Goal: Transaction & Acquisition: Purchase product/service

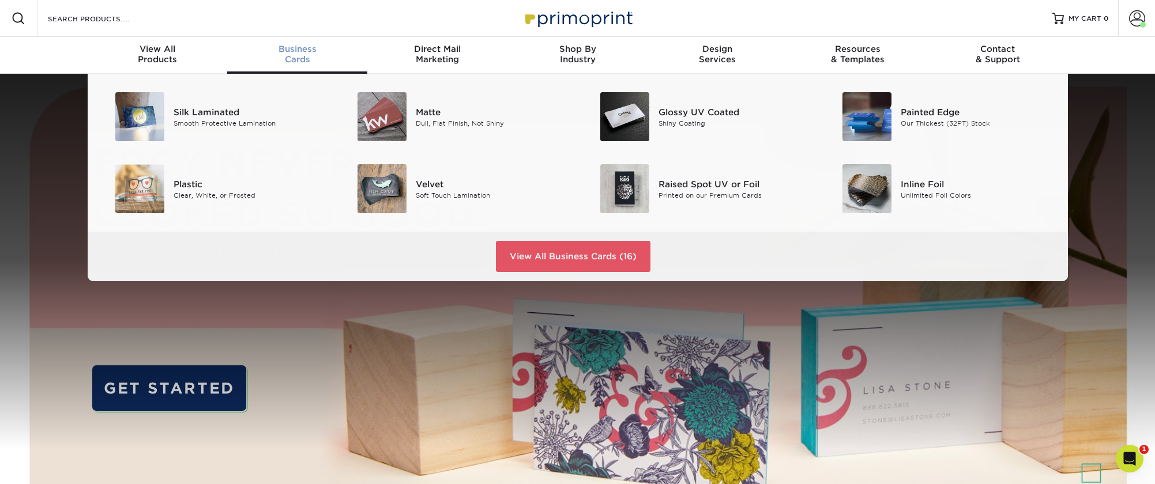
click at [290, 49] on span "Business" at bounding box center [297, 49] width 140 height 10
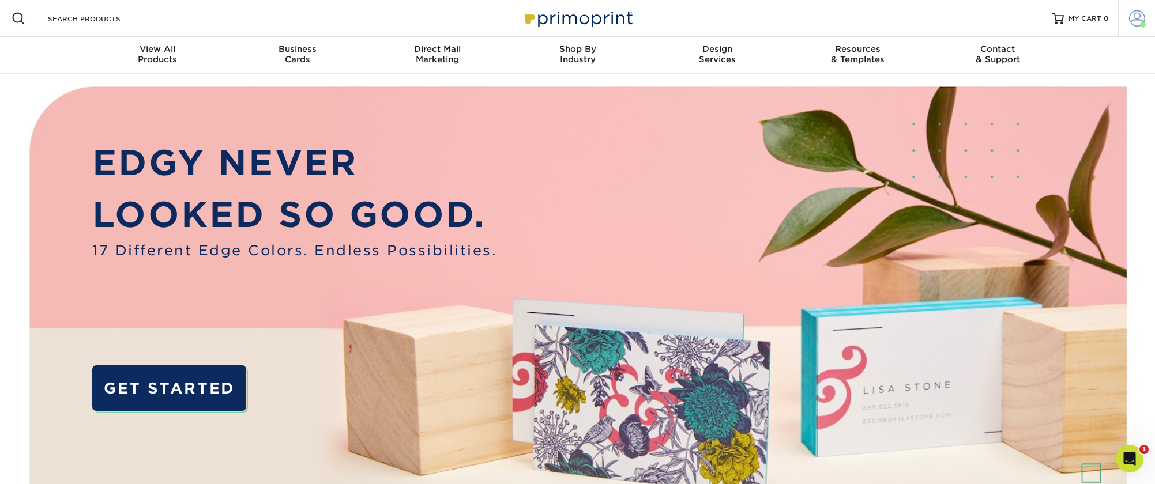
click at [1138, 12] on span at bounding box center [1137, 18] width 16 height 16
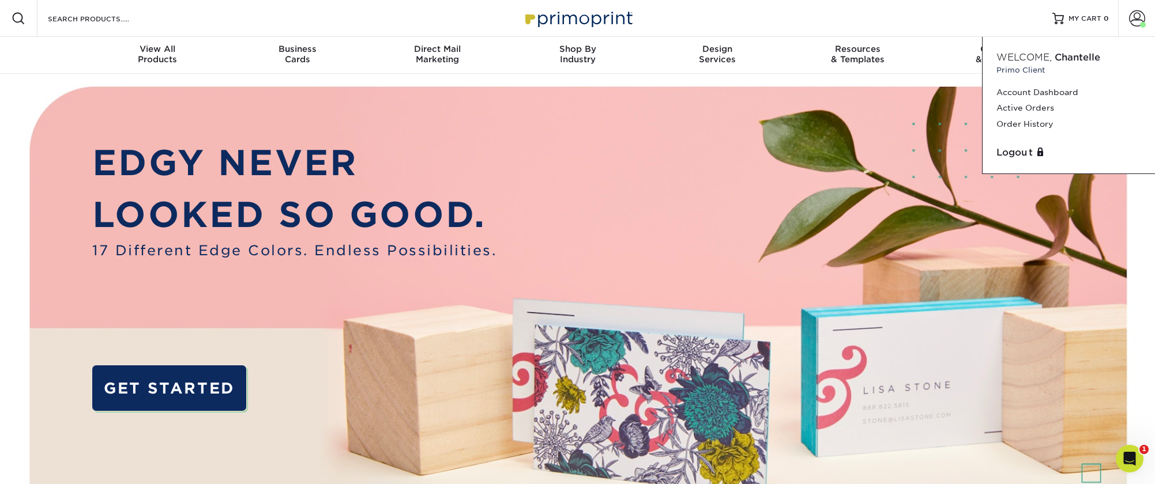
drag, startPoint x: 1032, startPoint y: 102, endPoint x: 515, endPoint y: 231, distance: 532.2
click at [1031, 103] on link "Active Orders" at bounding box center [1068, 108] width 145 height 16
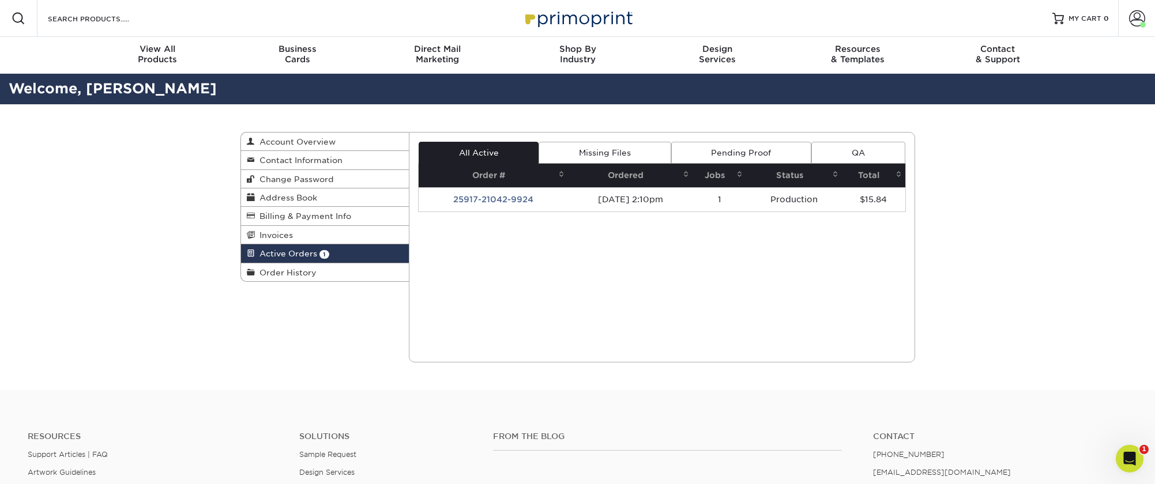
click at [508, 194] on td "25917-21042-9924" at bounding box center [492, 199] width 149 height 24
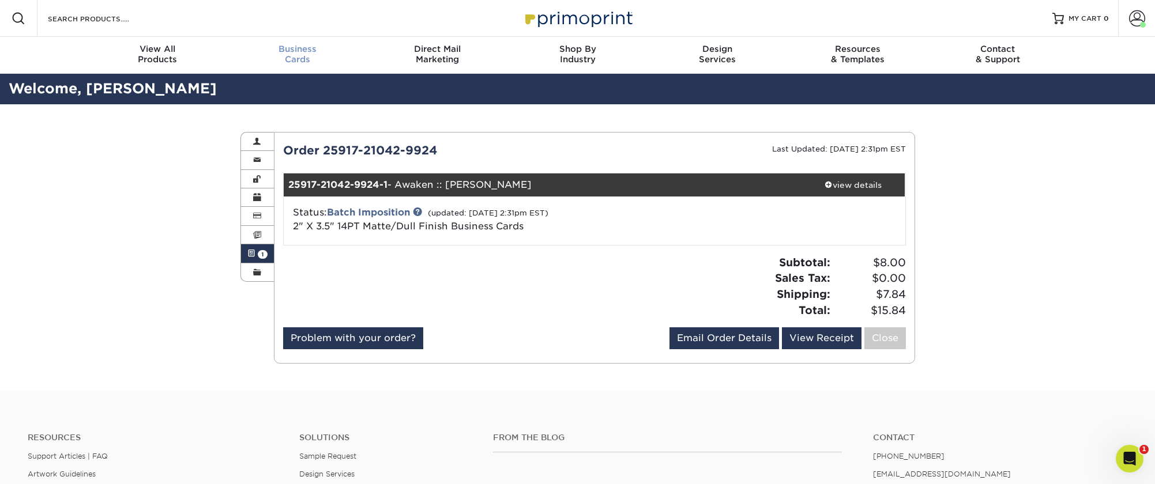
click at [294, 49] on span "Business" at bounding box center [297, 49] width 140 height 10
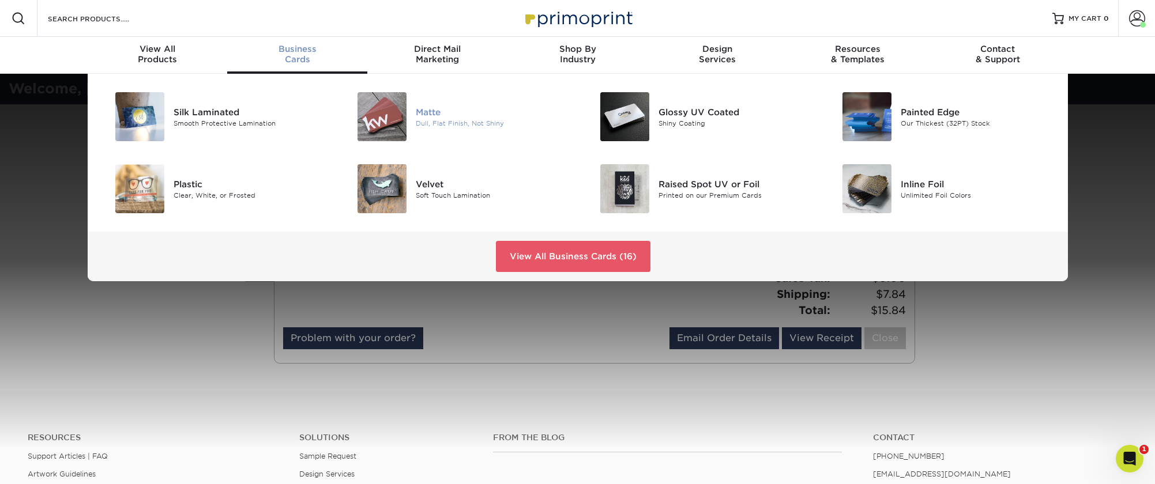
click at [427, 115] on div "Matte" at bounding box center [492, 111] width 153 height 13
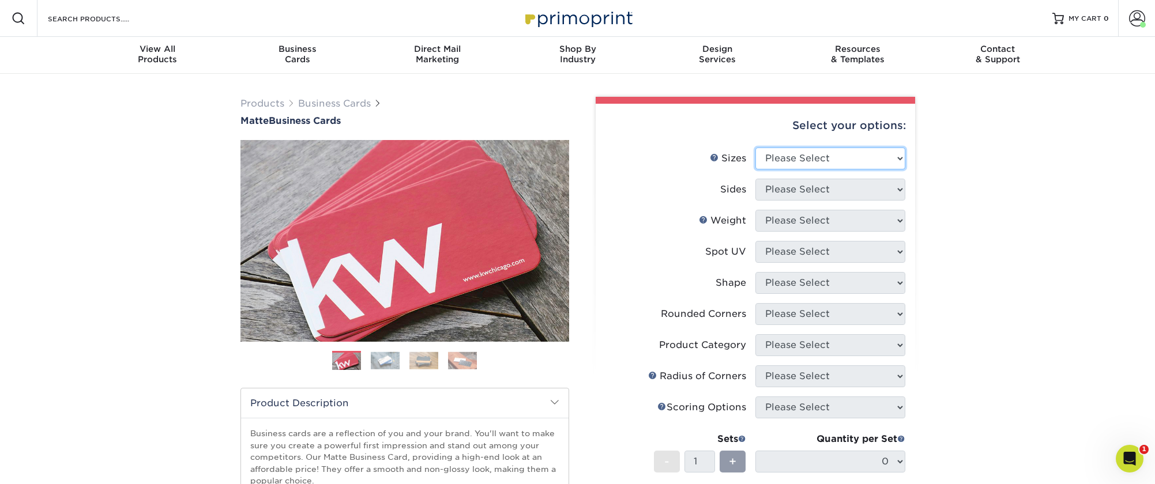
click at [776, 150] on select "Please Select 1.5" x 3.5" - Mini 1.75" x 3.5" - Mini 2" x 2" - Square 2" x 3" -…" at bounding box center [830, 159] width 150 height 22
select select "2.00x3.50"
click at [755, 148] on select "Please Select 1.5" x 3.5" - Mini 1.75" x 3.5" - Mini 2" x 2" - Square 2" x 3" -…" at bounding box center [830, 159] width 150 height 22
click at [798, 193] on select "Please Select Print Both Sides Print Front Only" at bounding box center [830, 190] width 150 height 22
select select "13abbda7-1d64-4f25-8bb2-c179b224825d"
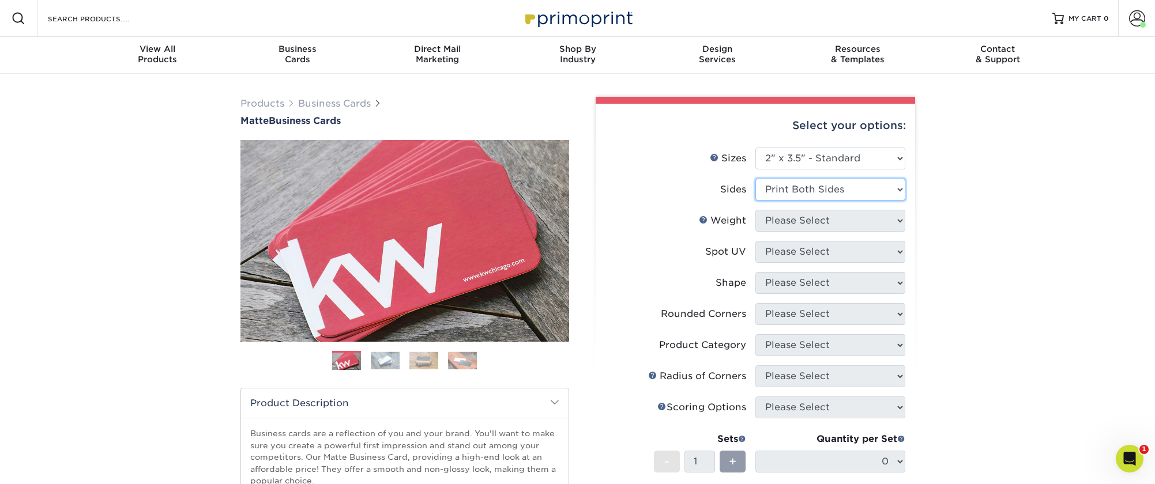
click at [755, 179] on select "Please Select Print Both Sides Print Front Only" at bounding box center [830, 190] width 150 height 22
click at [787, 224] on select "Please Select 16PT 14PT" at bounding box center [830, 221] width 150 height 22
select select "14PT"
click at [755, 210] on select "Please Select 16PT 14PT" at bounding box center [830, 221] width 150 height 22
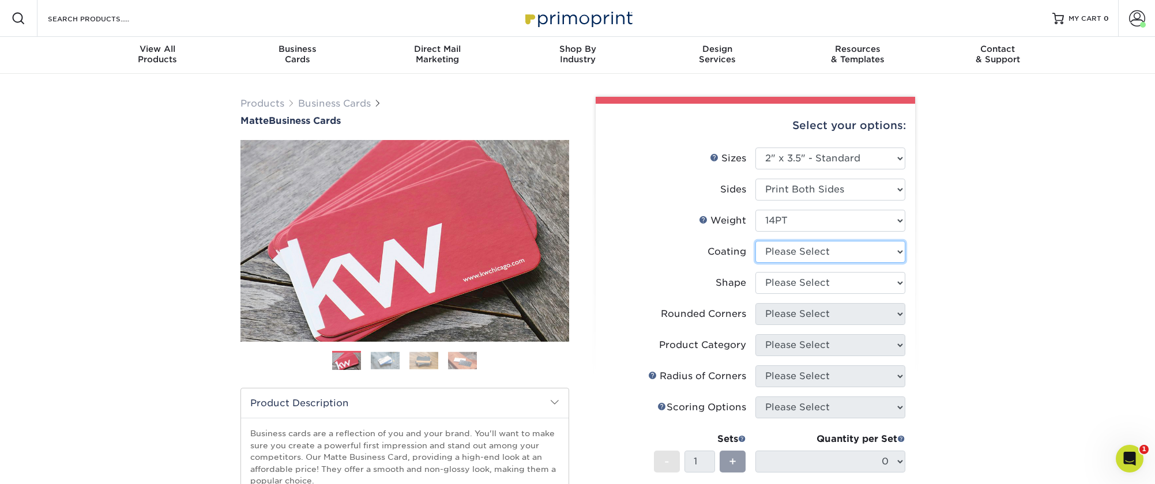
click at [781, 253] on select at bounding box center [830, 252] width 150 height 22
select select "121bb7b5-3b4d-429f-bd8d-bbf80e953313"
click at [755, 241] on select at bounding box center [830, 252] width 150 height 22
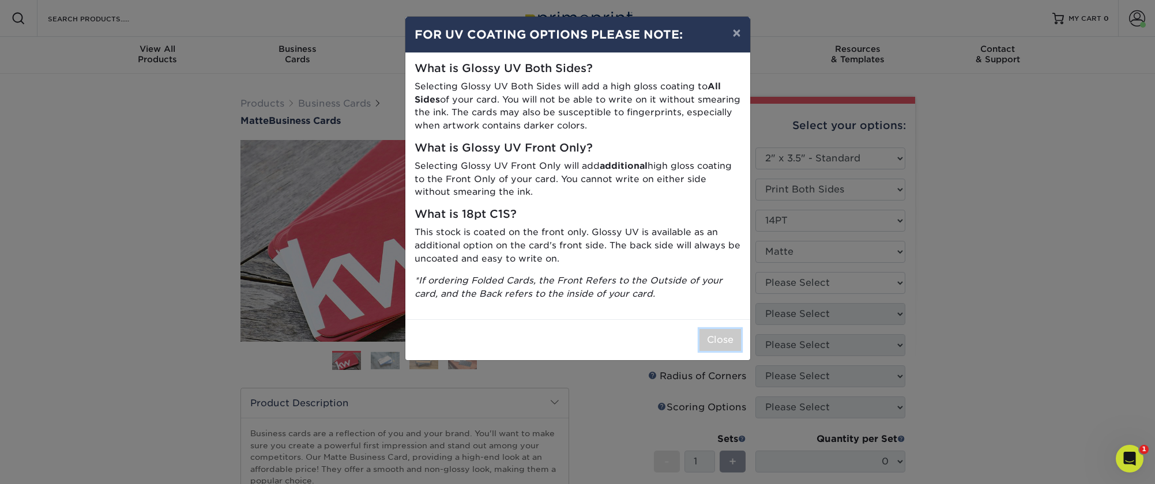
click at [712, 337] on button "Close" at bounding box center [720, 340] width 42 height 22
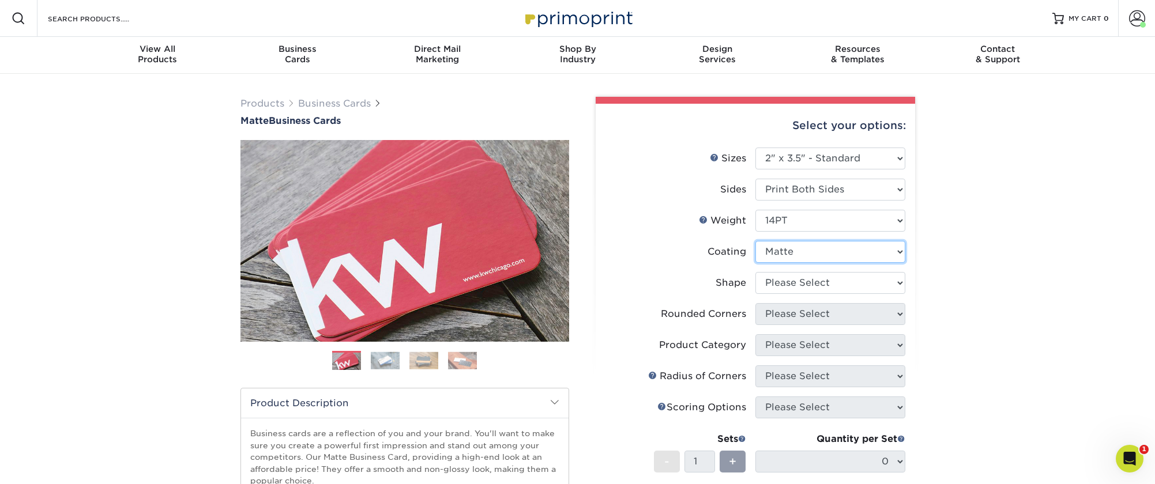
click at [783, 248] on select at bounding box center [830, 252] width 150 height 22
click at [812, 285] on select "Please Select Standard" at bounding box center [830, 283] width 150 height 22
select select "standard"
click at [755, 272] on select "Please Select Standard" at bounding box center [830, 283] width 150 height 22
click at [806, 311] on select "Please Select Yes - Round 2 Corners Yes - Round 4 Corners No" at bounding box center [830, 314] width 150 height 22
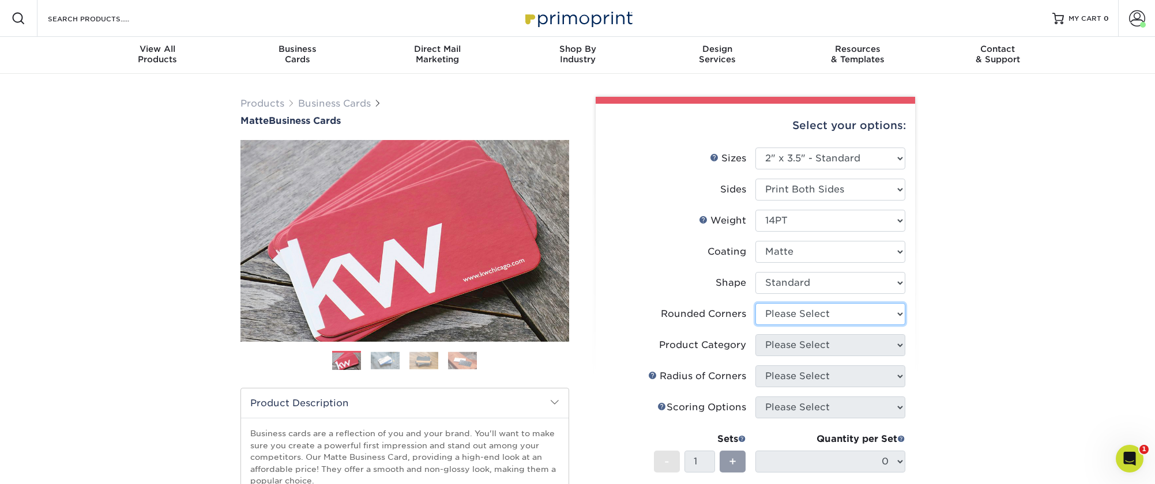
select select "0"
click at [755, 303] on select "Please Select Yes - Round 2 Corners Yes - Round 4 Corners No" at bounding box center [830, 314] width 150 height 22
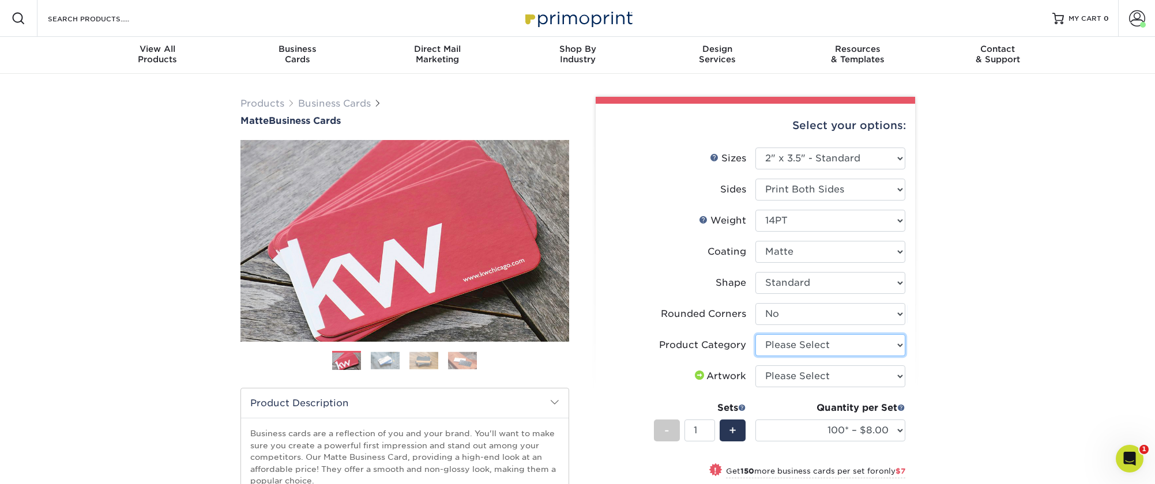
click at [793, 350] on select "Please Select Business Cards" at bounding box center [830, 345] width 150 height 22
select select "3b5148f1-0588-4f88-a218-97bcfdce65c1"
click at [755, 334] on select "Please Select Business Cards" at bounding box center [830, 345] width 150 height 22
click at [803, 377] on select "Please Select I will upload files I need a design - $100" at bounding box center [830, 376] width 150 height 22
select select "upload"
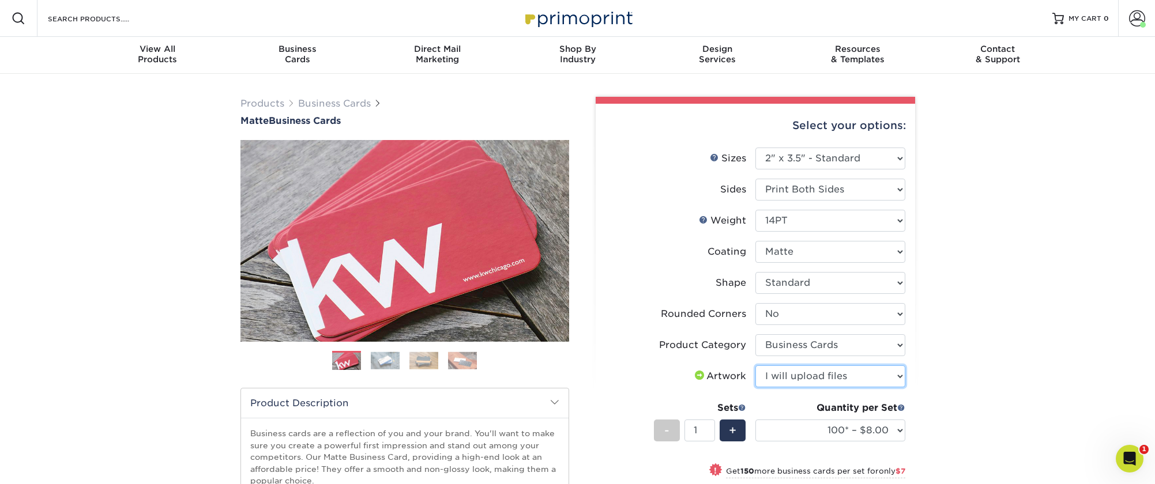
click at [755, 365] on select "Please Select I will upload files I need a design - $100" at bounding box center [830, 376] width 150 height 22
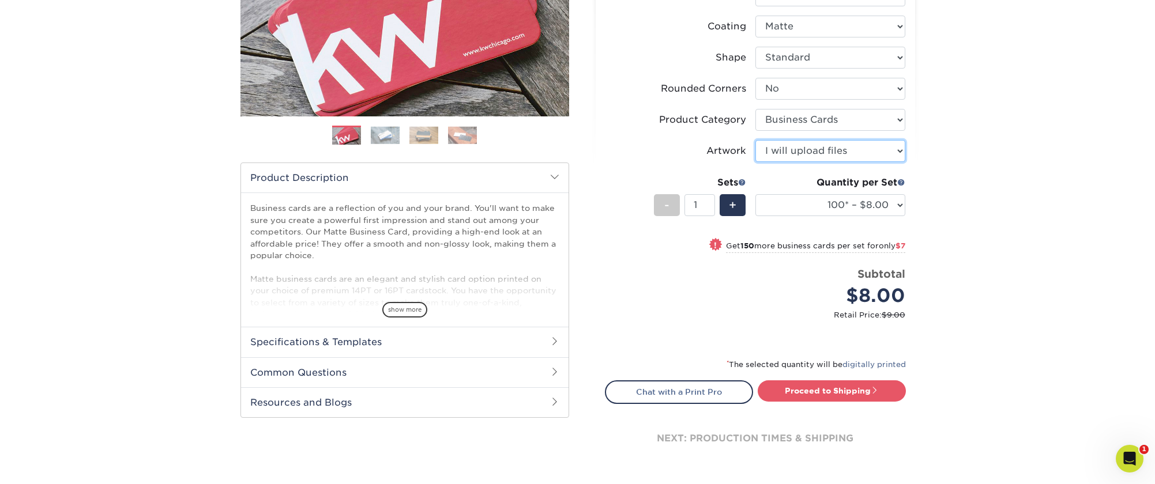
scroll to position [327, 0]
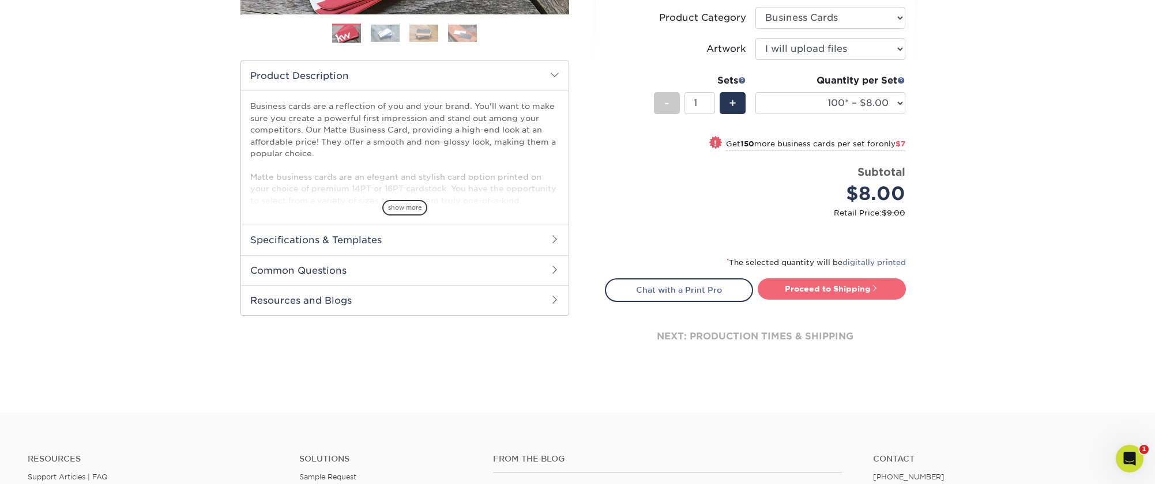
click at [801, 286] on link "Proceed to Shipping" at bounding box center [831, 288] width 148 height 21
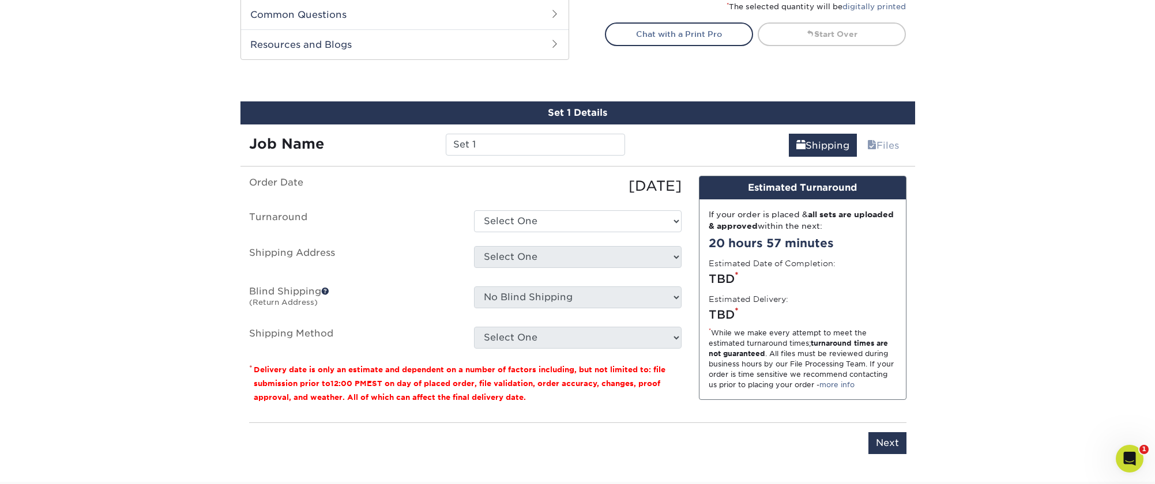
scroll to position [637, 0]
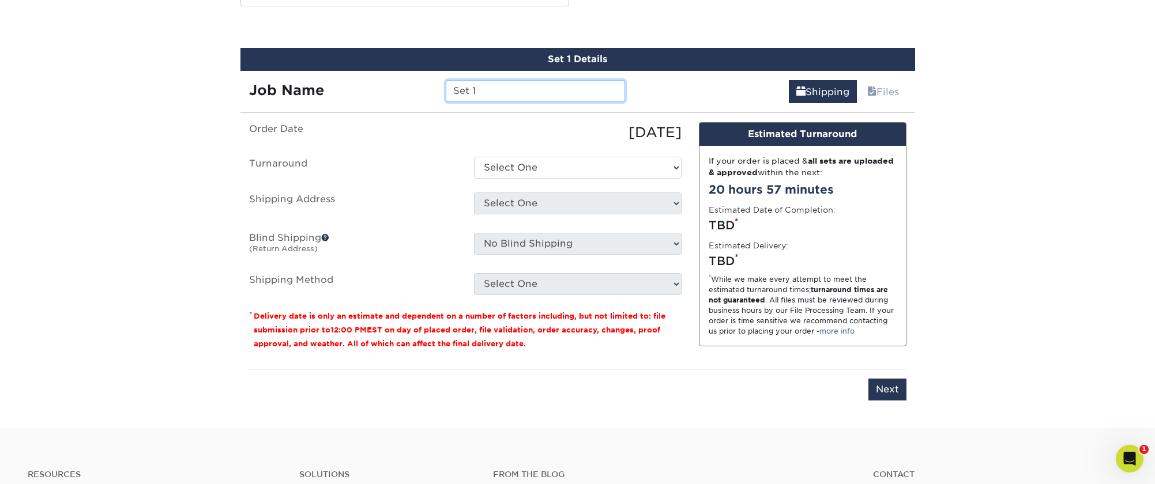
drag, startPoint x: 494, startPoint y: 88, endPoint x: 355, endPoint y: 82, distance: 139.0
click at [355, 82] on div "Job Name Set 1" at bounding box center [437, 91] width 394 height 22
type input "Awaken :: [PERSON_NAME]"
click at [501, 154] on ul "Order Date 09/19/2025 Turnaround Select One 2-4 Business Days 2 Day Next Busine…" at bounding box center [465, 208] width 432 height 173
click at [506, 167] on select "Select One 2-4 Business Days 2 Day Next Business Day" at bounding box center [578, 168] width 208 height 22
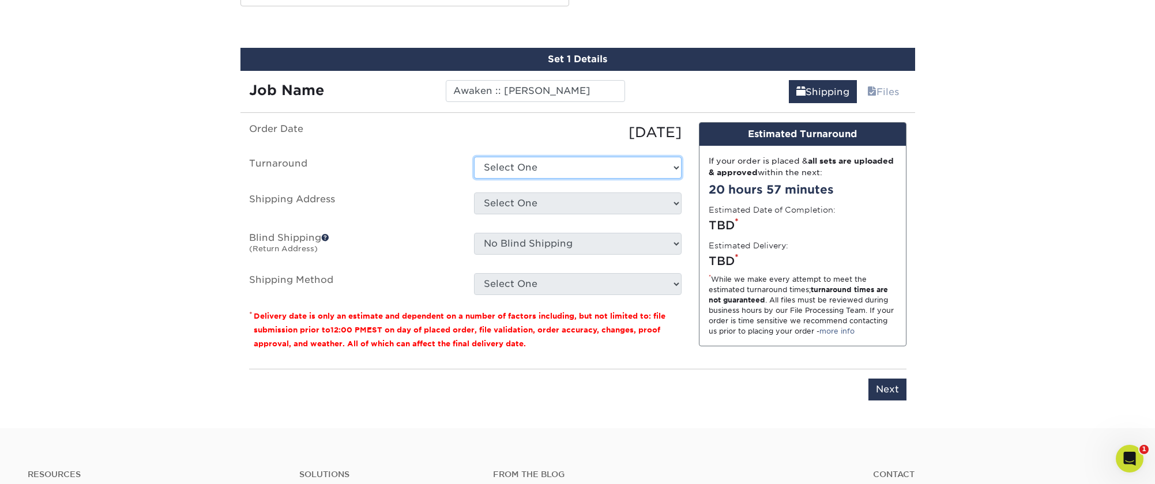
select select "e6dc3f44-811f-4023-acdf-8cd9144995fc"
click at [474, 157] on select "Select One 2-4 Business Days 2 Day Next Business Day" at bounding box center [578, 168] width 208 height 22
click at [506, 208] on select "Select One A-1 :: Atlanta ABC Altruis Certified Accountants Annatto Ascension E…" at bounding box center [578, 204] width 208 height 22
select select "284149"
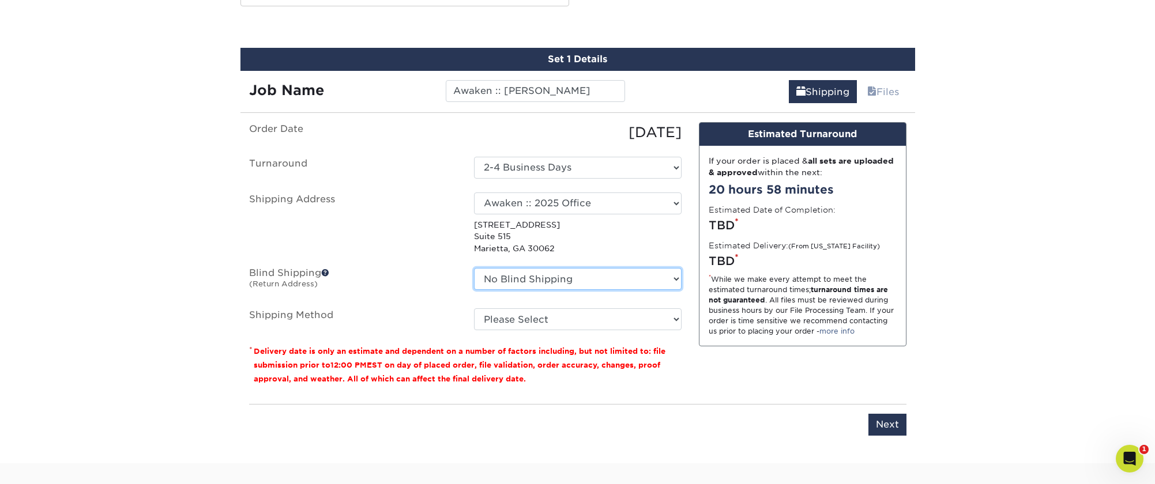
click at [538, 282] on select "No Blind Shipping A-1 :: Atlanta ABC Altruis Certified Accountants Annatto Asce…" at bounding box center [578, 279] width 208 height 22
select select "162438"
click at [474, 268] on select "No Blind Shipping A-1 :: Atlanta ABC Altruis Certified Accountants Annatto Asce…" at bounding box center [578, 279] width 208 height 22
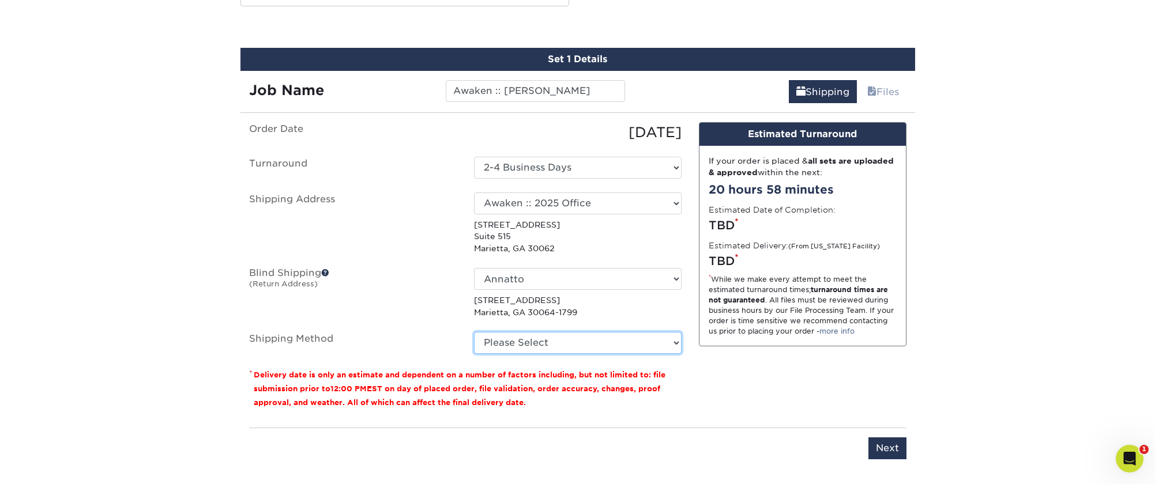
click at [537, 351] on select "Please Select Ground Shipping (+$7.84) 3 Day Shipping Service (+$15.34) 2 Day A…" at bounding box center [578, 343] width 208 height 22
select select "03"
click at [474, 332] on select "Please Select Ground Shipping (+$7.84) 3 Day Shipping Service (+$15.34) 2 Day A…" at bounding box center [578, 343] width 208 height 22
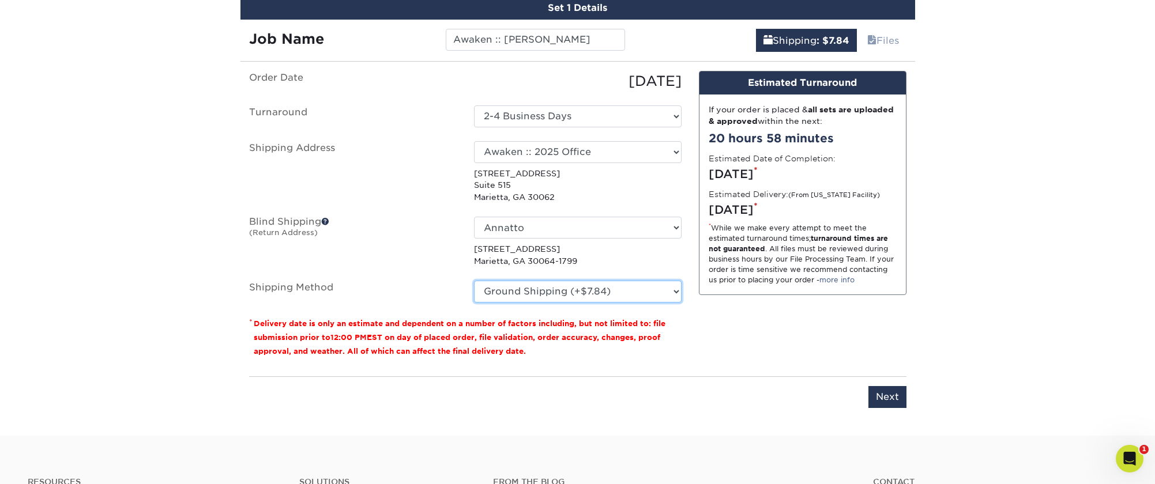
scroll to position [754, 0]
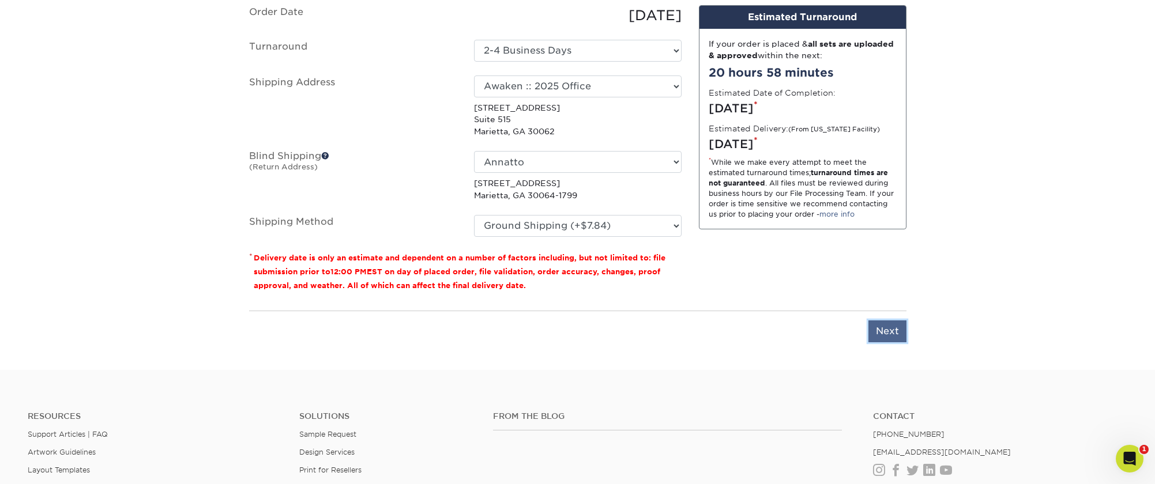
click at [885, 329] on input "Next" at bounding box center [887, 331] width 38 height 22
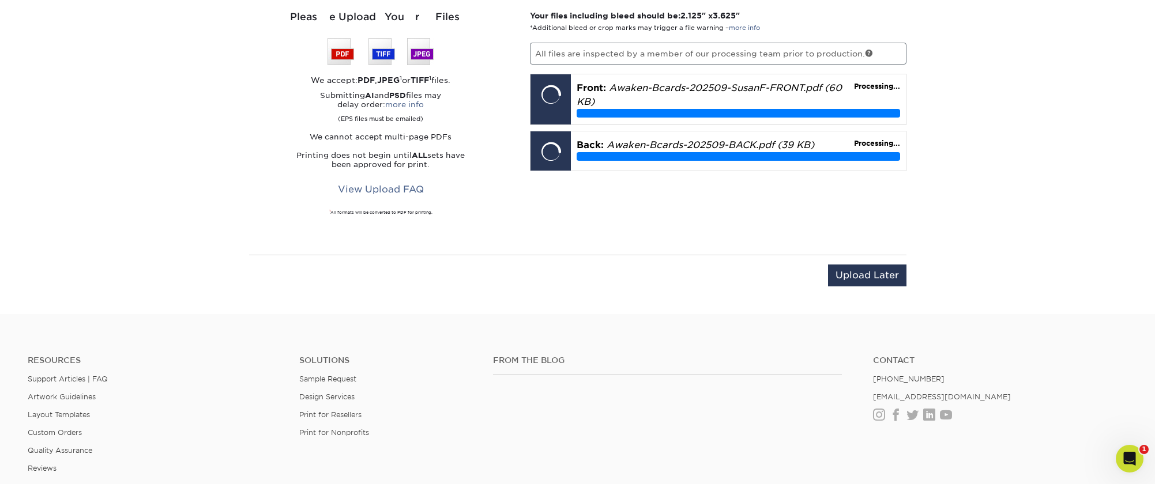
drag, startPoint x: 962, startPoint y: 156, endPoint x: 946, endPoint y: 157, distance: 16.2
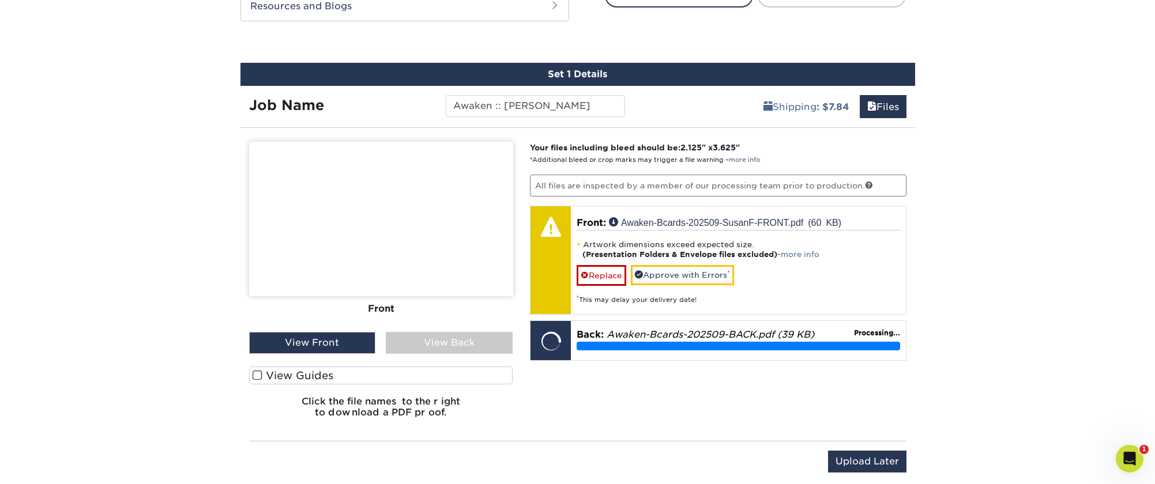
scroll to position [631, 0]
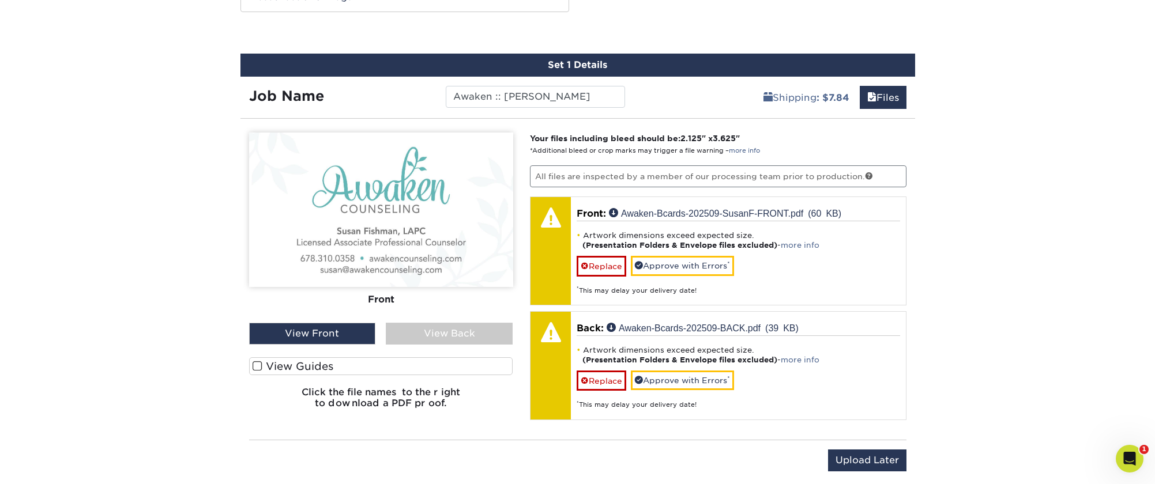
drag, startPoint x: 433, startPoint y: 334, endPoint x: 418, endPoint y: 335, distance: 15.0
click at [432, 334] on div "View Back" at bounding box center [449, 334] width 127 height 22
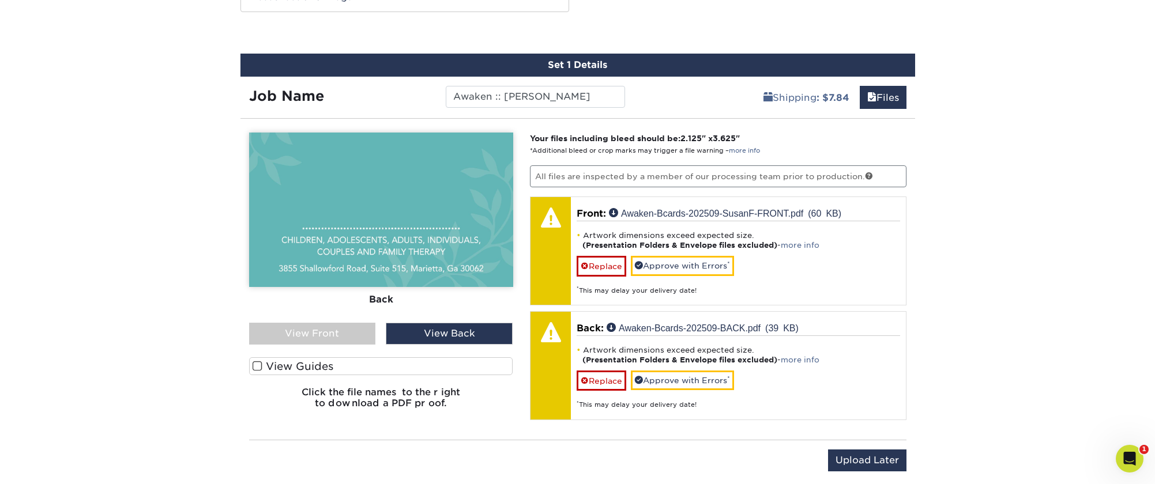
click at [315, 332] on div "View Front" at bounding box center [312, 334] width 127 height 22
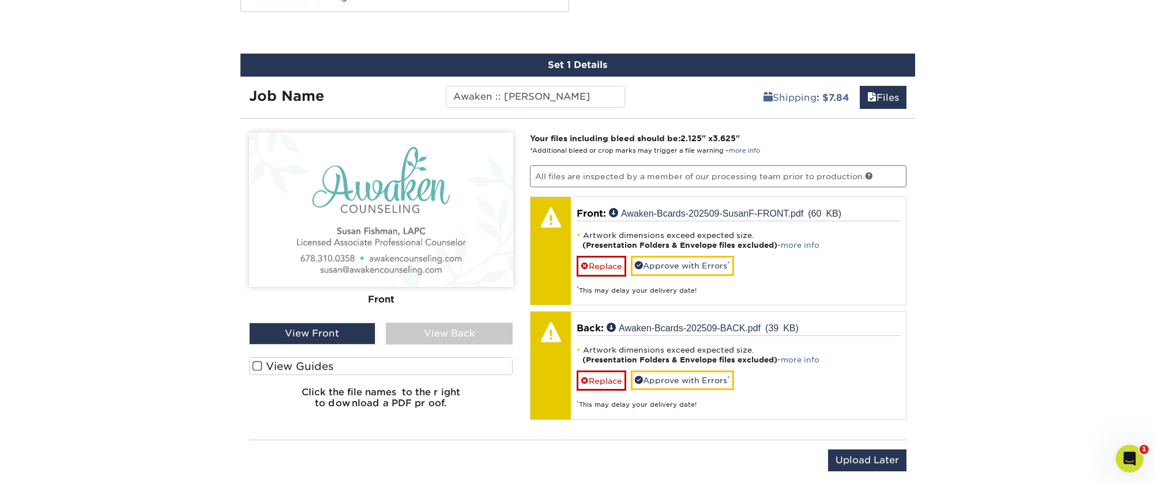
click at [425, 334] on div "View Back" at bounding box center [449, 334] width 127 height 22
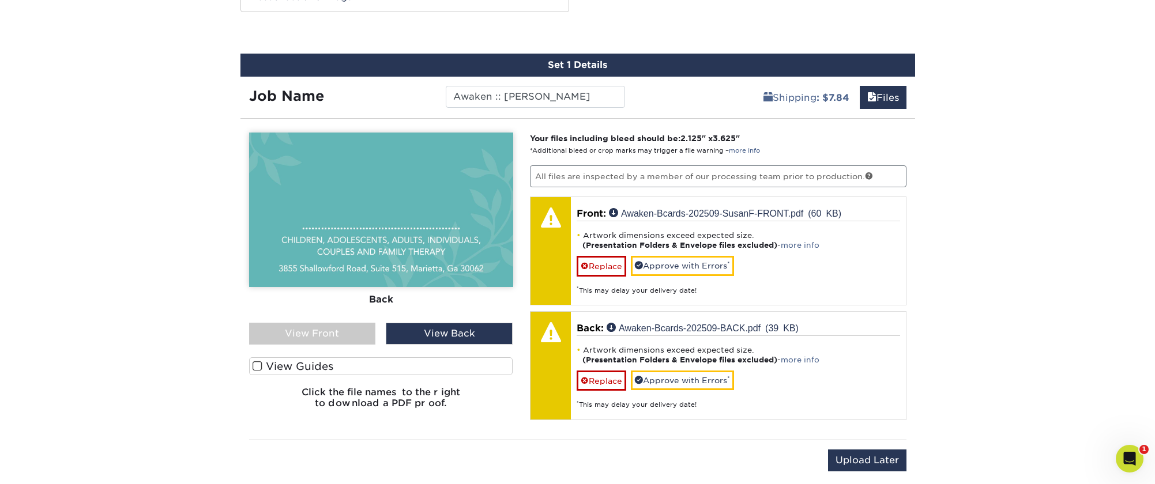
click at [334, 337] on div "View Front" at bounding box center [312, 334] width 127 height 22
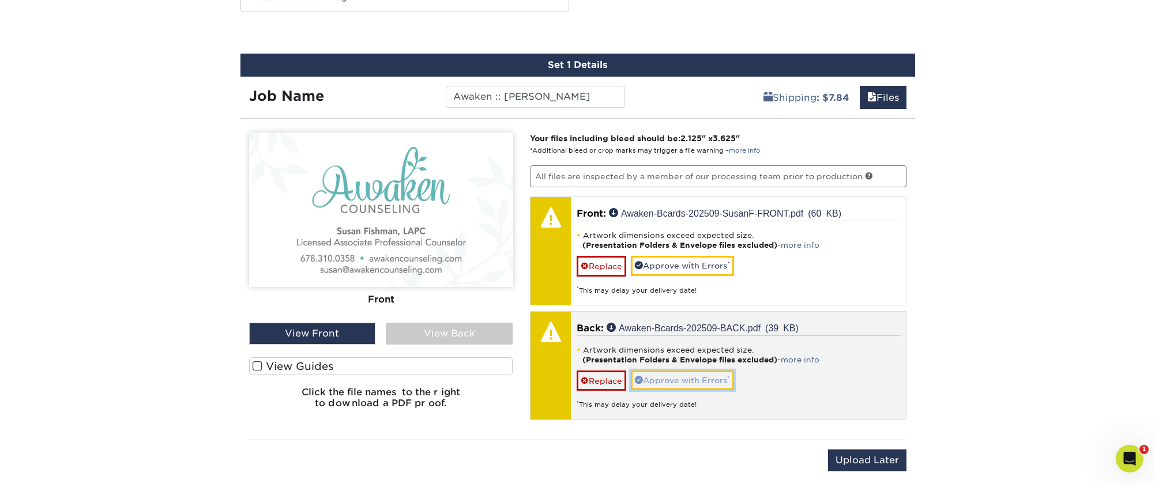
click at [698, 379] on link "Approve with Errors *" at bounding box center [682, 381] width 103 height 20
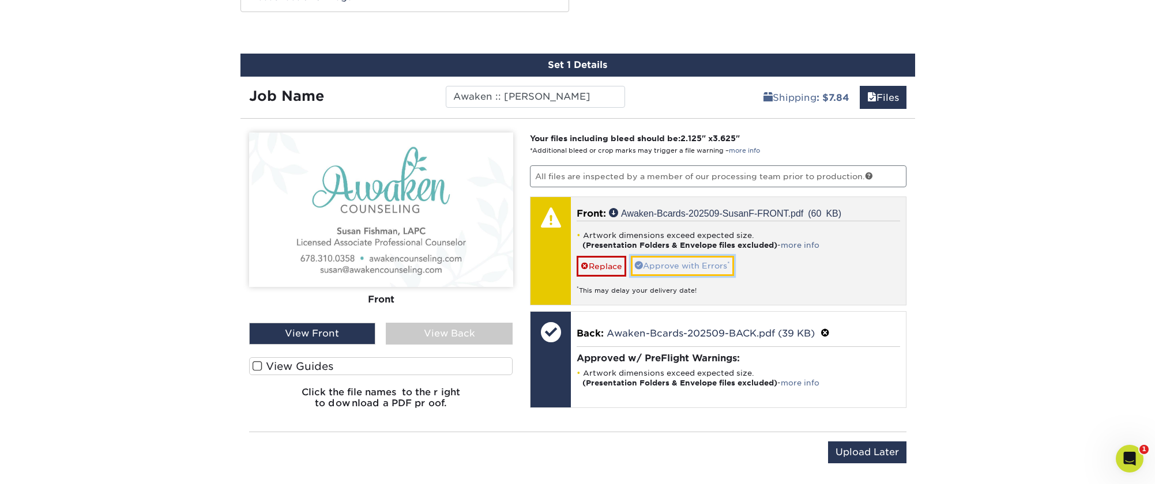
click at [710, 267] on link "Approve with Errors *" at bounding box center [682, 266] width 103 height 20
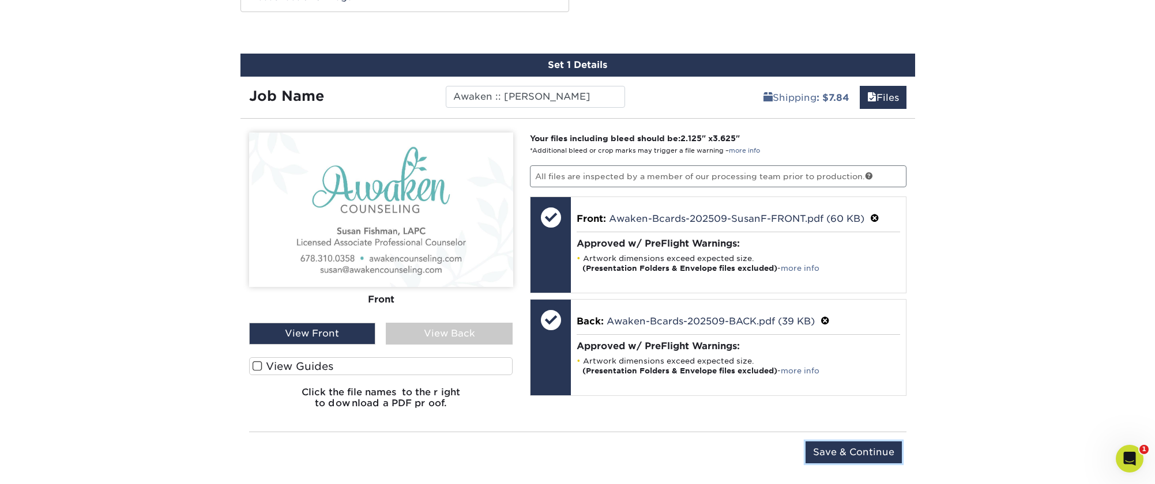
click at [859, 448] on input "Save & Continue" at bounding box center [853, 453] width 96 height 22
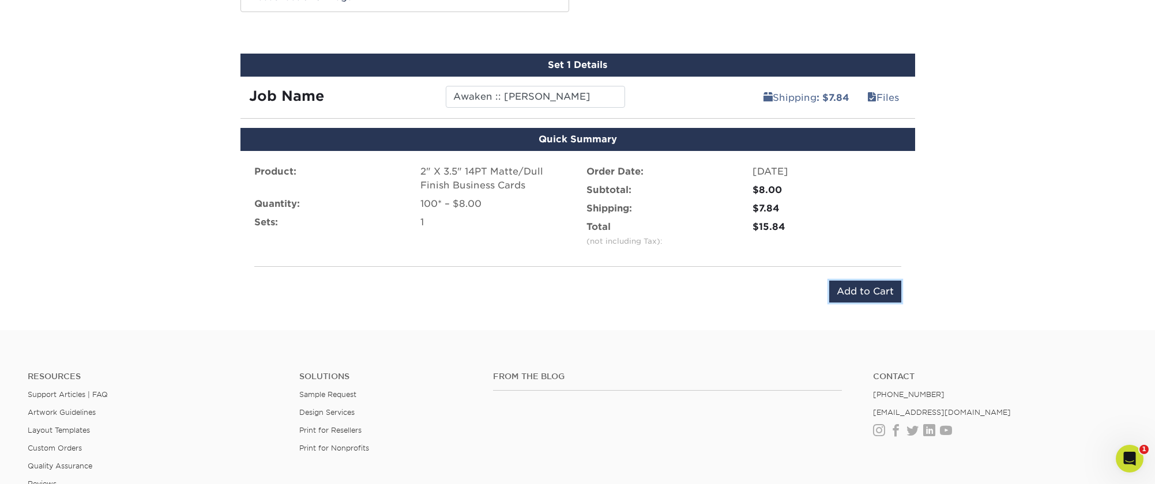
click at [874, 291] on input "Add to Cart" at bounding box center [865, 292] width 72 height 22
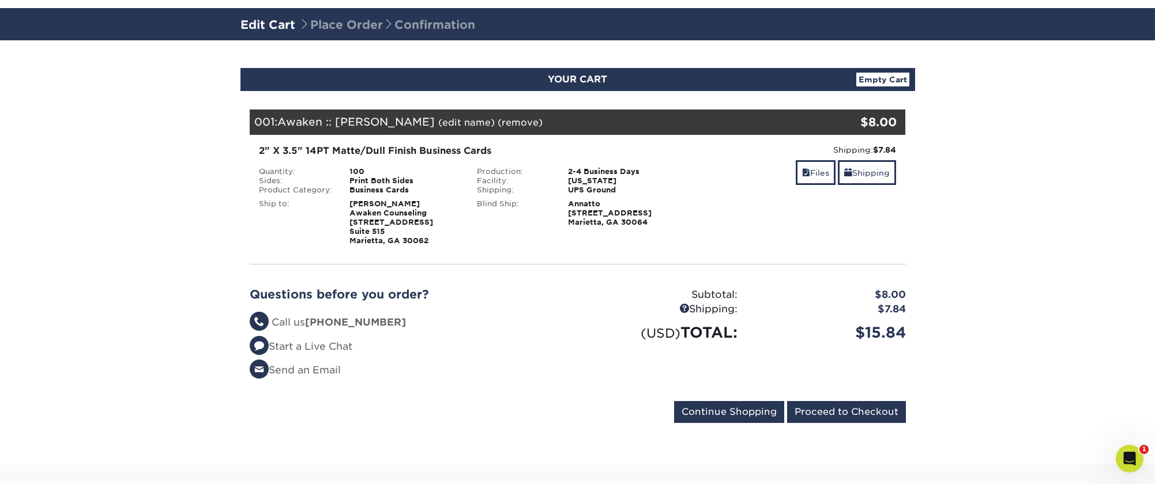
scroll to position [111, 0]
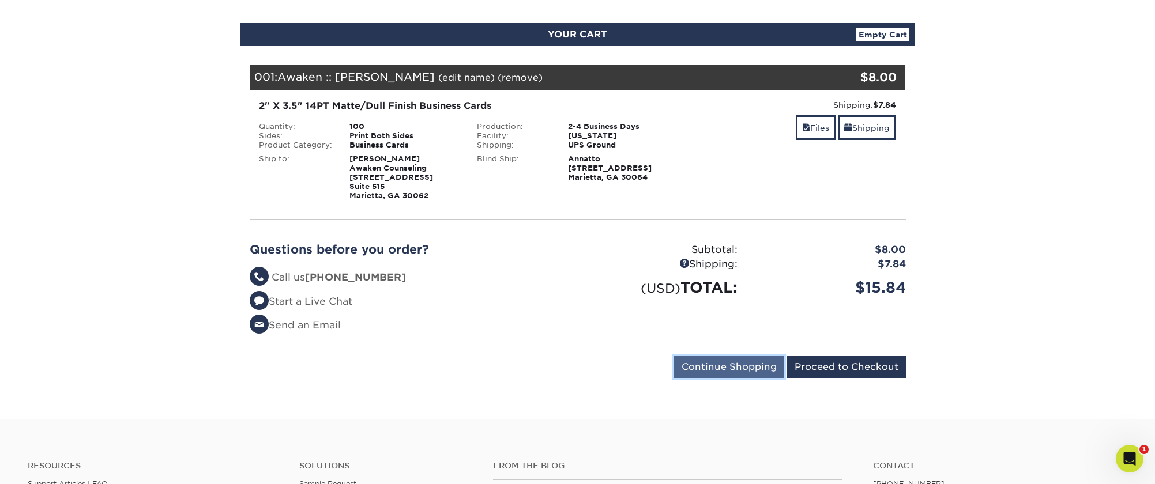
click at [716, 370] on input "Continue Shopping" at bounding box center [729, 367] width 110 height 22
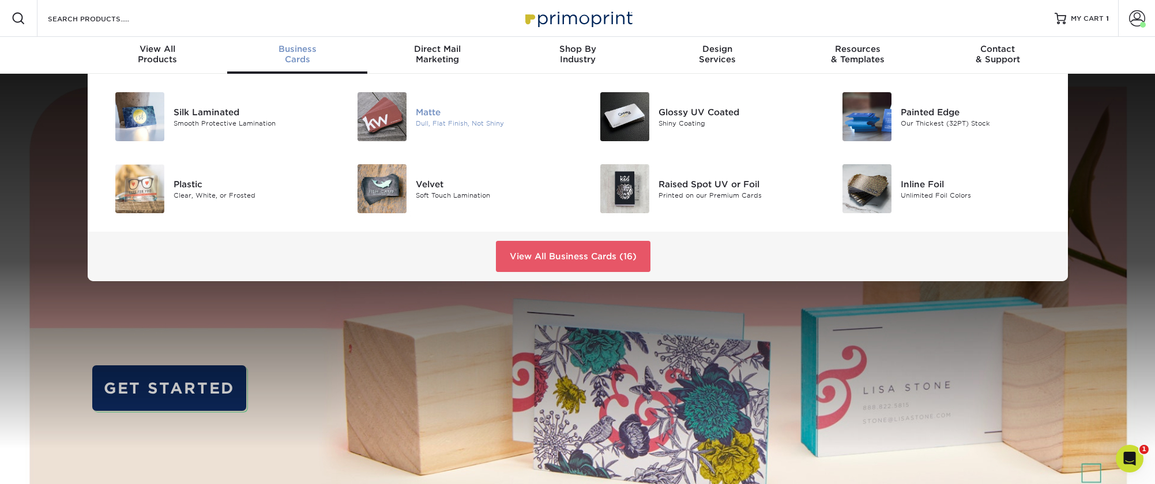
click at [434, 115] on div "Matte" at bounding box center [492, 111] width 153 height 13
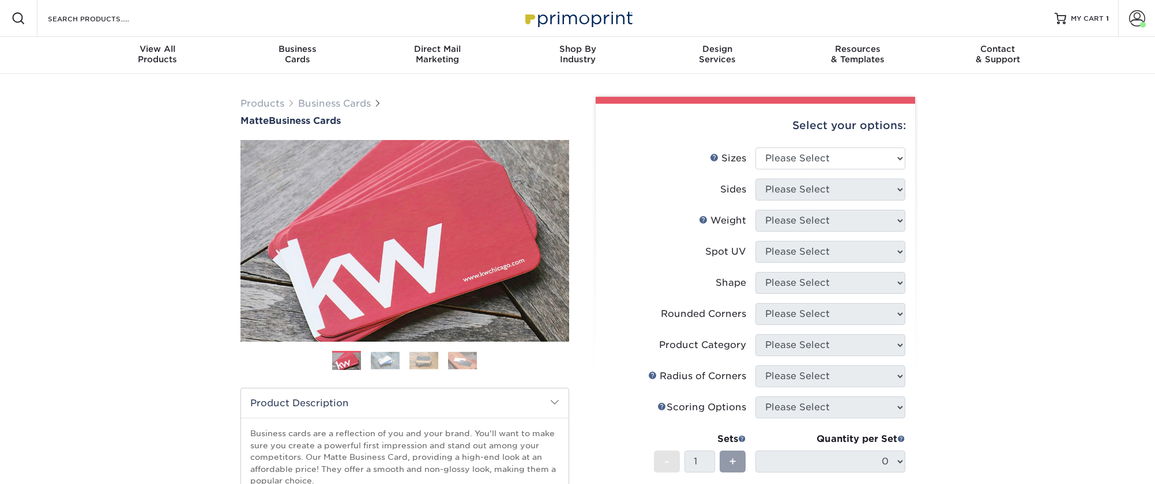
click at [832, 145] on div "Select your options:" at bounding box center [755, 126] width 301 height 44
click at [828, 159] on select "Please Select 1.5" x 3.5" - Mini 1.75" x 3.5" - Mini 2" x 2" - Square 2" x 3" -…" at bounding box center [830, 159] width 150 height 22
select select "2.00x3.50"
click at [755, 148] on select "Please Select 1.5" x 3.5" - Mini 1.75" x 3.5" - Mini 2" x 2" - Square 2" x 3" -…" at bounding box center [830, 159] width 150 height 22
click at [797, 193] on select "Please Select Print Both Sides Print Front Only" at bounding box center [830, 190] width 150 height 22
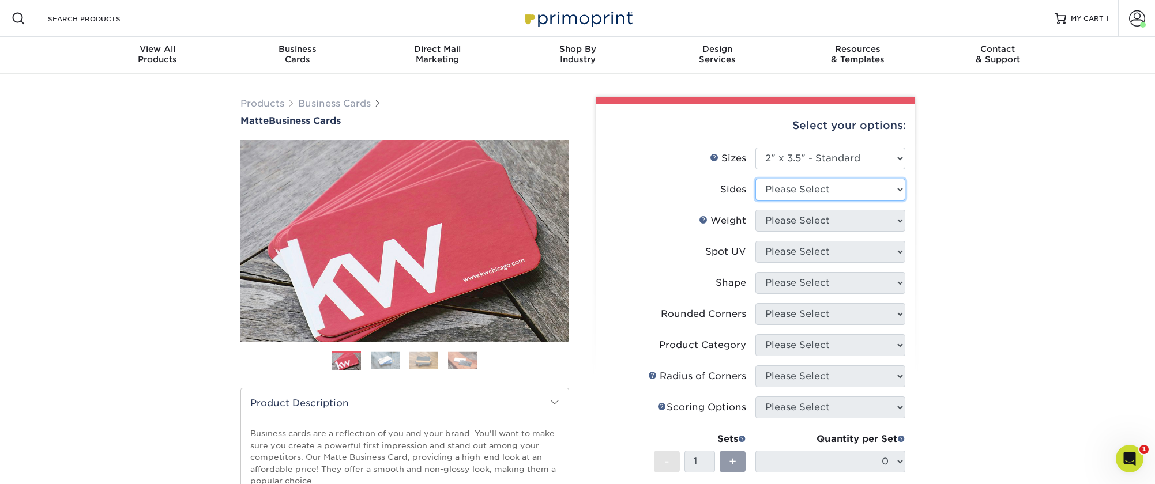
select select "13abbda7-1d64-4f25-8bb2-c179b224825d"
click at [755, 179] on select "Please Select Print Both Sides Print Front Only" at bounding box center [830, 190] width 150 height 22
click at [784, 224] on select "Please Select 16PT 14PT" at bounding box center [830, 221] width 150 height 22
select select "14PT"
click at [755, 210] on select "Please Select 16PT 14PT" at bounding box center [830, 221] width 150 height 22
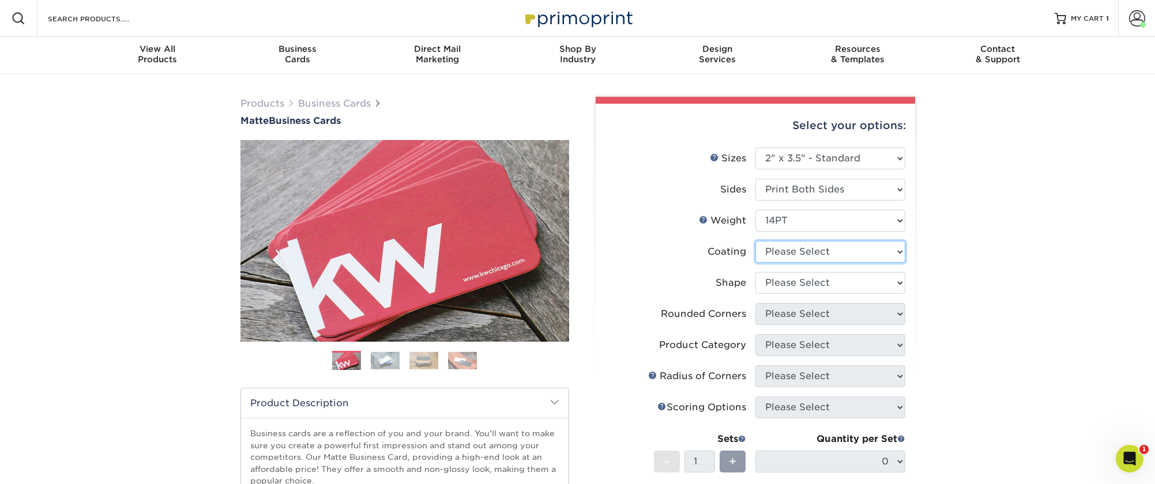
click at [817, 252] on select at bounding box center [830, 252] width 150 height 22
select select "121bb7b5-3b4d-429f-bd8d-bbf80e953313"
click at [755, 241] on select at bounding box center [830, 252] width 150 height 22
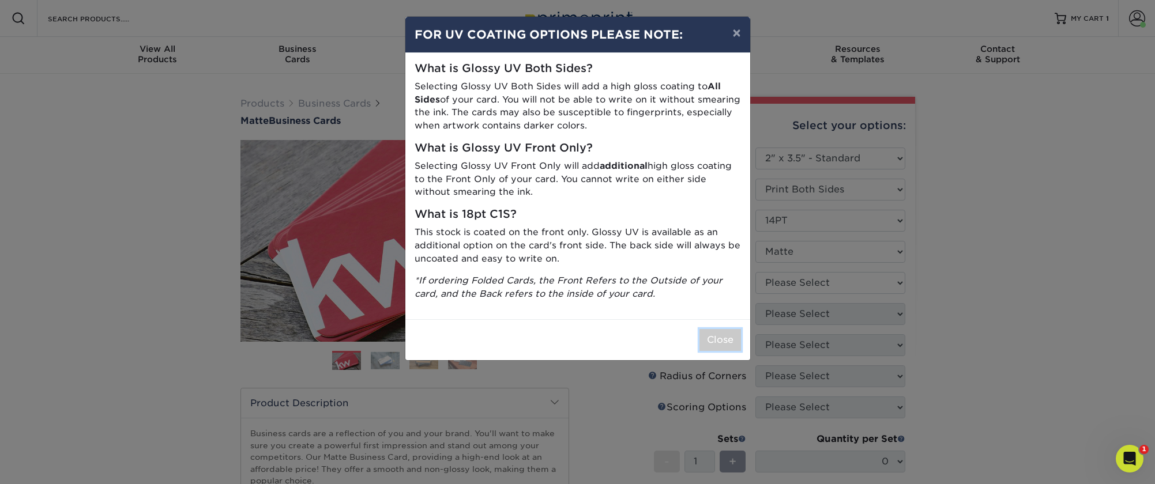
click at [707, 341] on button "Close" at bounding box center [720, 340] width 42 height 22
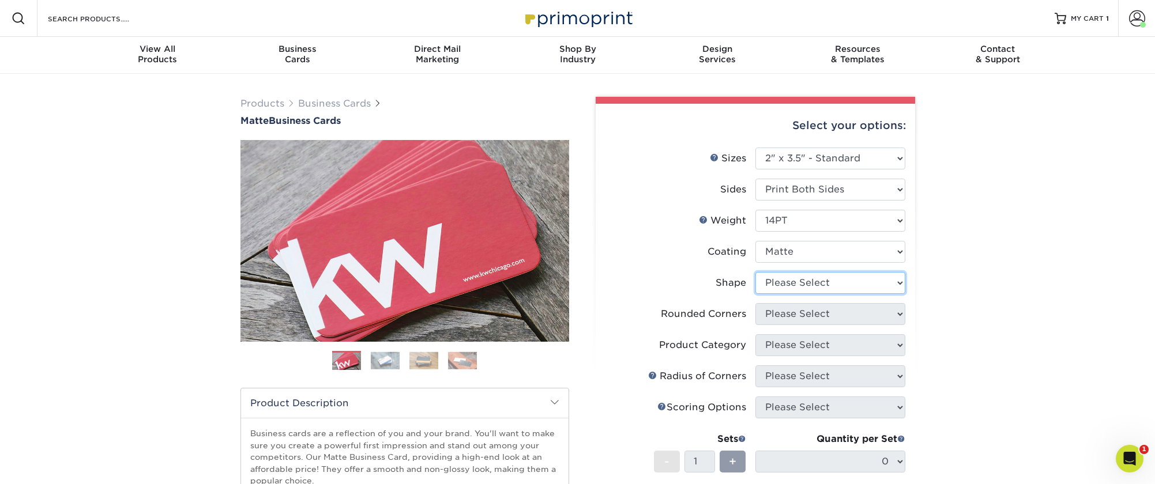
click at [803, 277] on select "Please Select Standard" at bounding box center [830, 283] width 150 height 22
select select "standard"
click at [755, 272] on select "Please Select Standard" at bounding box center [830, 283] width 150 height 22
click at [798, 314] on select "Please Select Yes - Round 2 Corners Yes - Round 4 Corners No" at bounding box center [830, 314] width 150 height 22
select select "0"
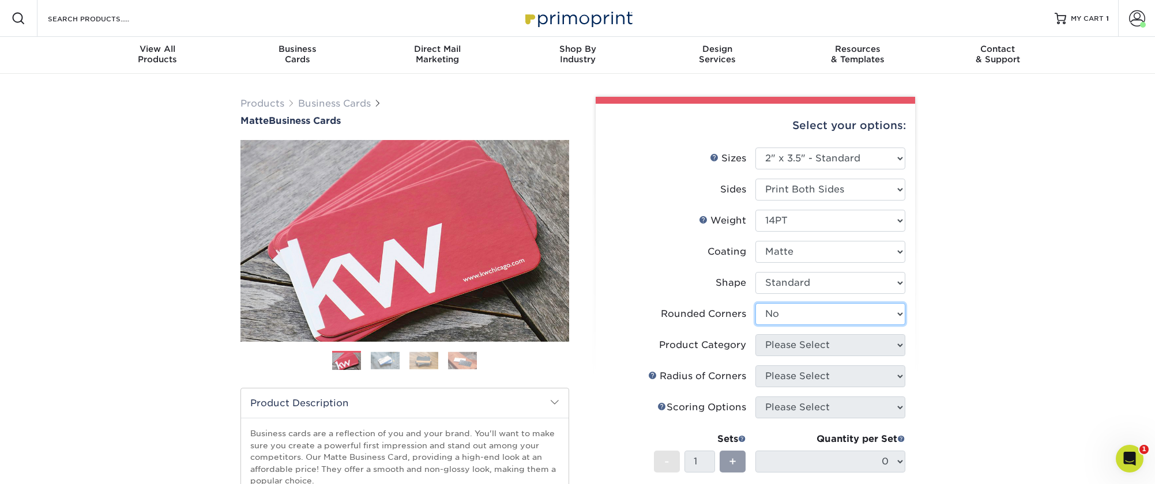
click at [755, 303] on select "Please Select Yes - Round 2 Corners Yes - Round 4 Corners No" at bounding box center [830, 314] width 150 height 22
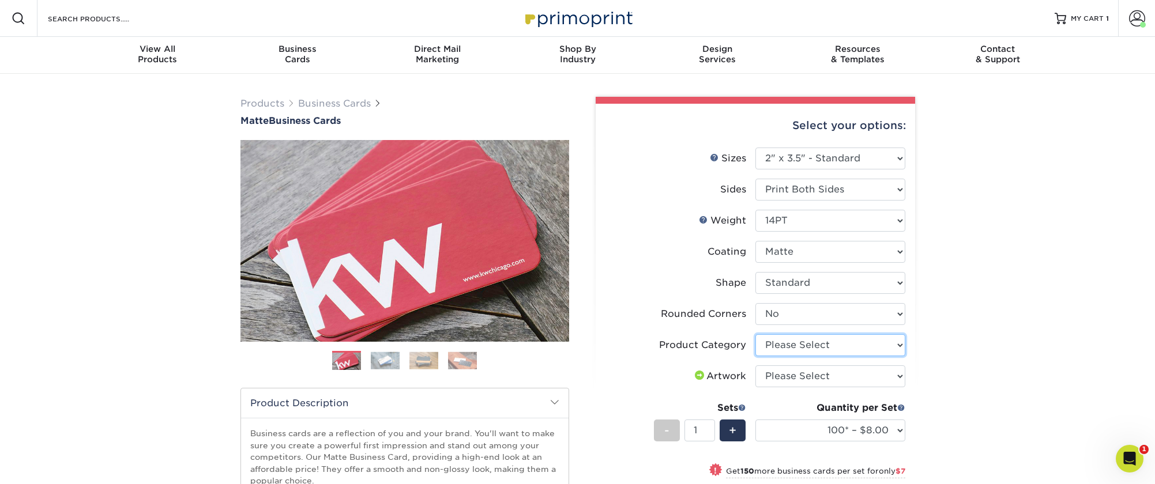
click at [812, 340] on select "Please Select Business Cards" at bounding box center [830, 345] width 150 height 22
select select "3b5148f1-0588-4f88-a218-97bcfdce65c1"
click at [755, 334] on select "Please Select Business Cards" at bounding box center [830, 345] width 150 height 22
click at [807, 375] on select "Please Select I will upload files I need a design - $100" at bounding box center [830, 376] width 150 height 22
select select "upload"
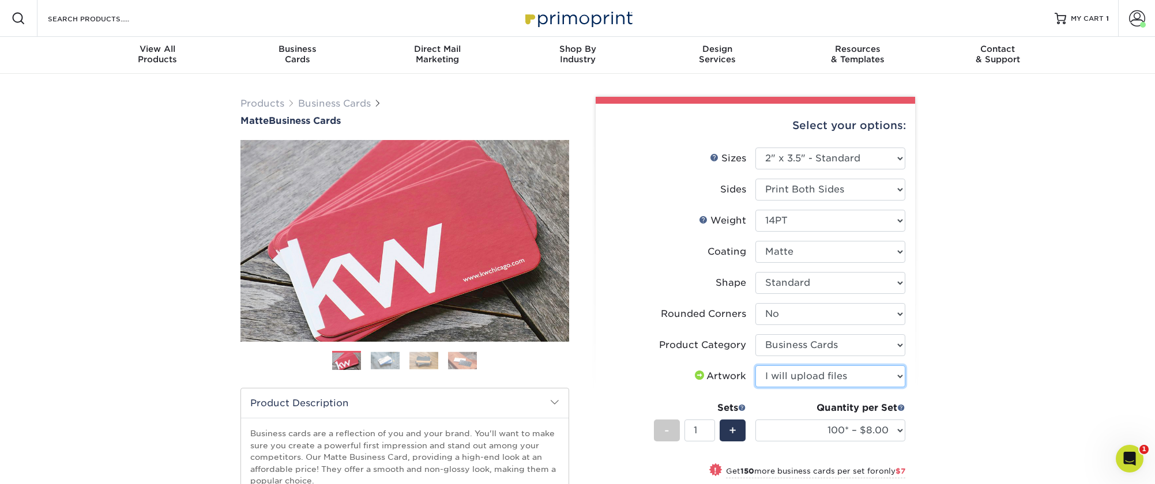
click at [755, 365] on select "Please Select I will upload files I need a design - $100" at bounding box center [830, 376] width 150 height 22
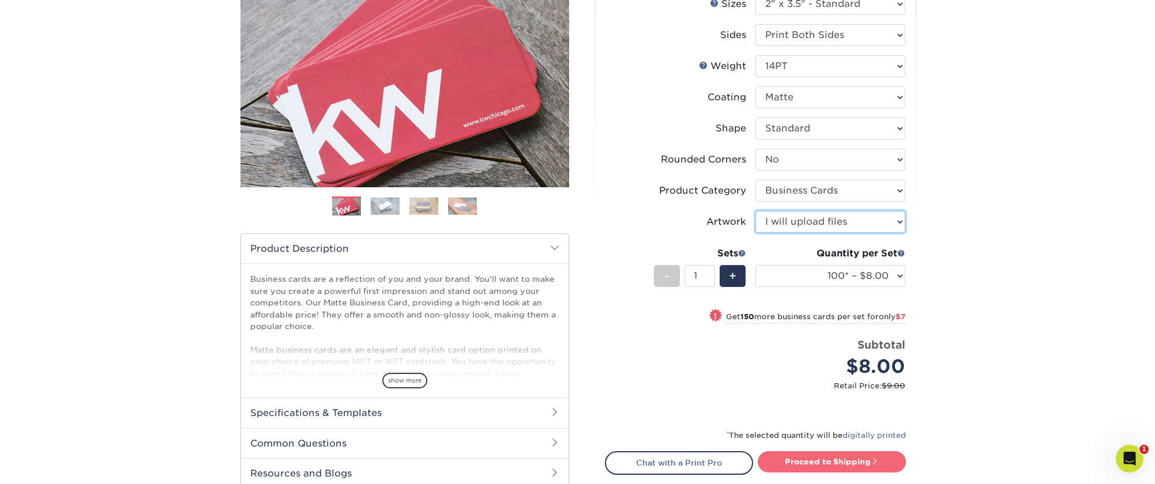
scroll to position [182, 0]
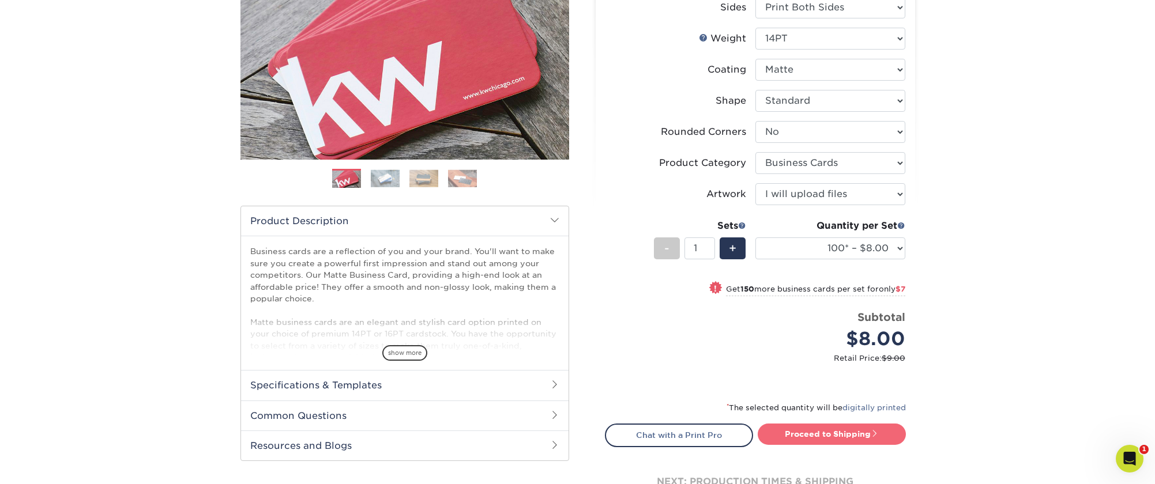
click at [860, 436] on link "Proceed to Shipping" at bounding box center [831, 434] width 148 height 21
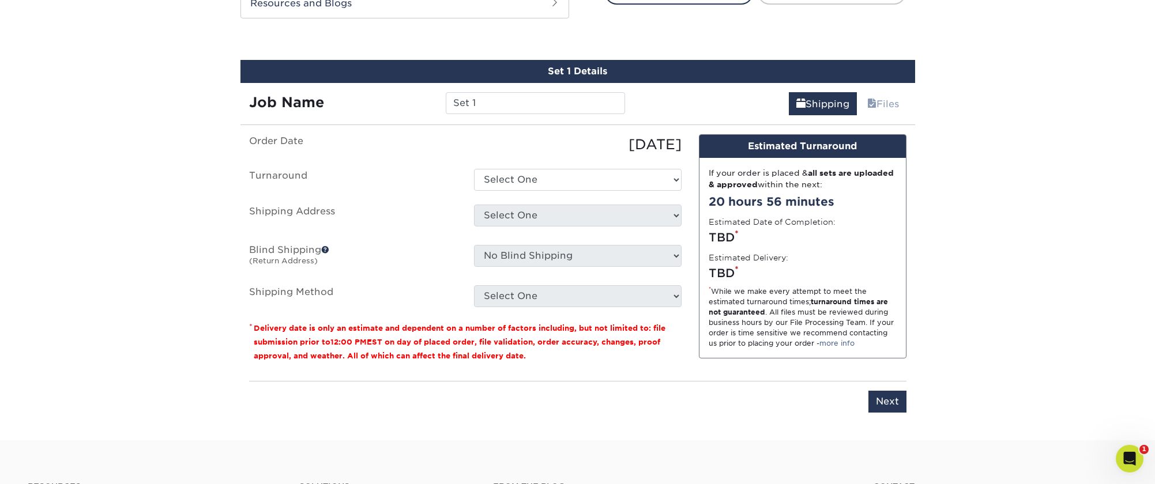
scroll to position [637, 0]
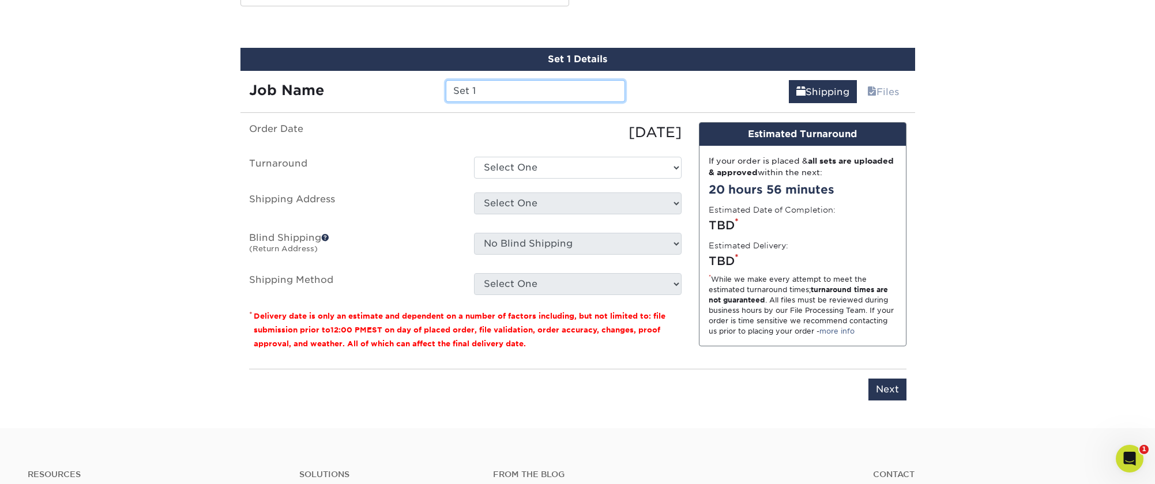
click at [414, 83] on div "Job Name Set 1" at bounding box center [437, 91] width 394 height 22
type input "Awaken :: [PERSON_NAME]"
click at [526, 170] on select "Select One 2-4 Business Days 2 Day Next Business Day" at bounding box center [578, 168] width 208 height 22
select select "e6dc3f44-811f-4023-acdf-8cd9144995fc"
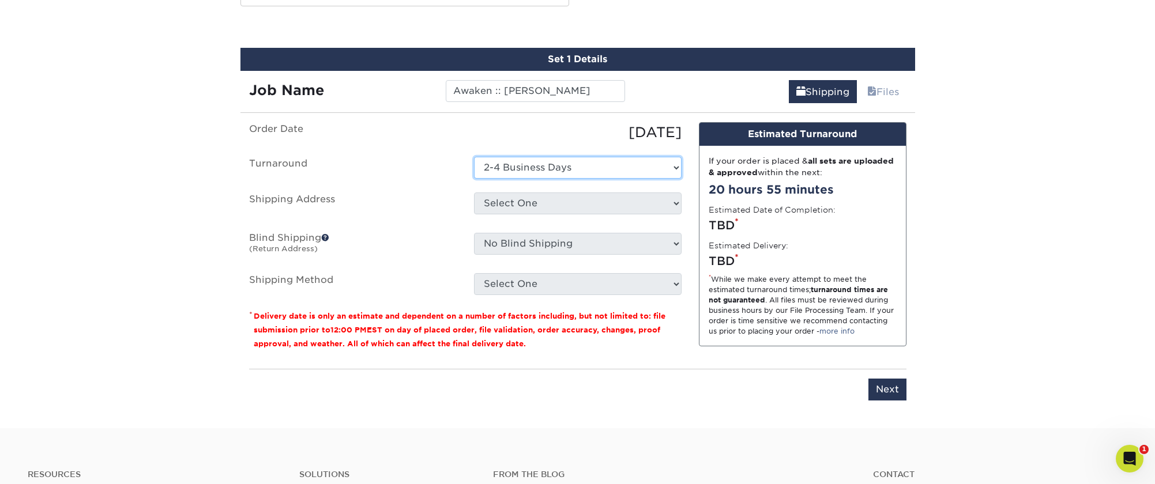
click at [474, 157] on select "Select One 2-4 Business Days 2 Day Next Business Day" at bounding box center [578, 168] width 208 height 22
click at [527, 203] on select "Select One A-1 :: Atlanta ABC Altruis Certified Accountants Annatto Ascension E…" at bounding box center [578, 204] width 208 height 22
select select "284149"
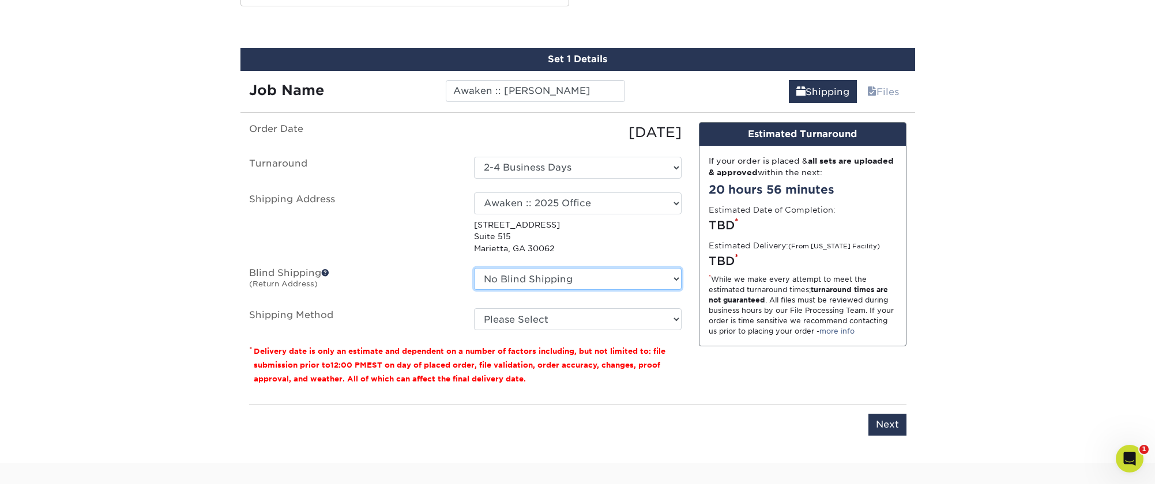
click at [556, 279] on select "No Blind Shipping A-1 :: Atlanta ABC Altruis Certified Accountants Annatto Asce…" at bounding box center [578, 279] width 208 height 22
select select "162438"
click at [474, 268] on select "No Blind Shipping A-1 :: Atlanta ABC Altruis Certified Accountants Annatto Asce…" at bounding box center [578, 279] width 208 height 22
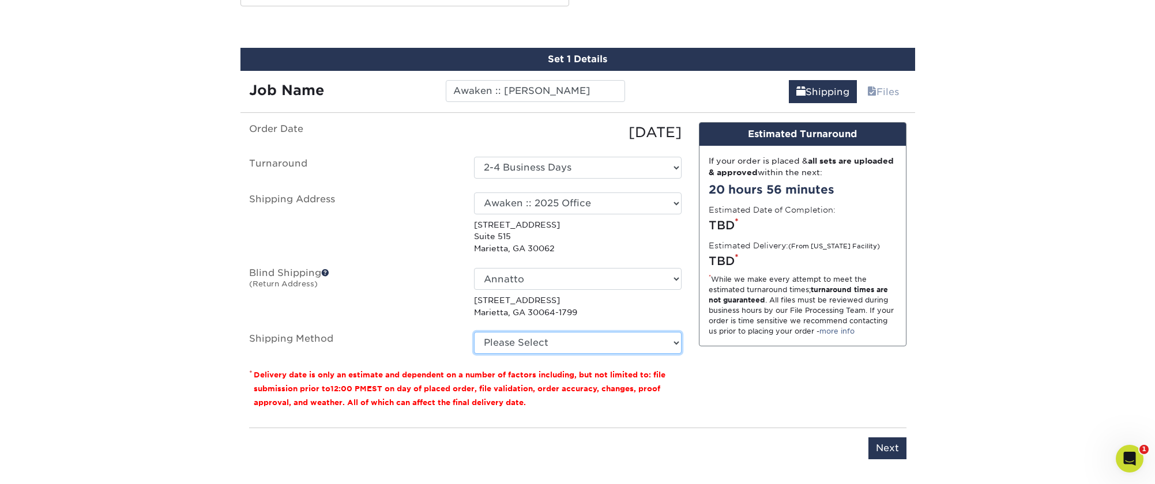
click at [529, 349] on select "Please Select Ground Shipping (+$7.84) 3 Day Shipping Service (+$15.34) 2 Day A…" at bounding box center [578, 343] width 208 height 22
select select "03"
click at [474, 332] on select "Please Select Ground Shipping (+$7.84) 3 Day Shipping Service (+$15.34) 2 Day A…" at bounding box center [578, 343] width 208 height 22
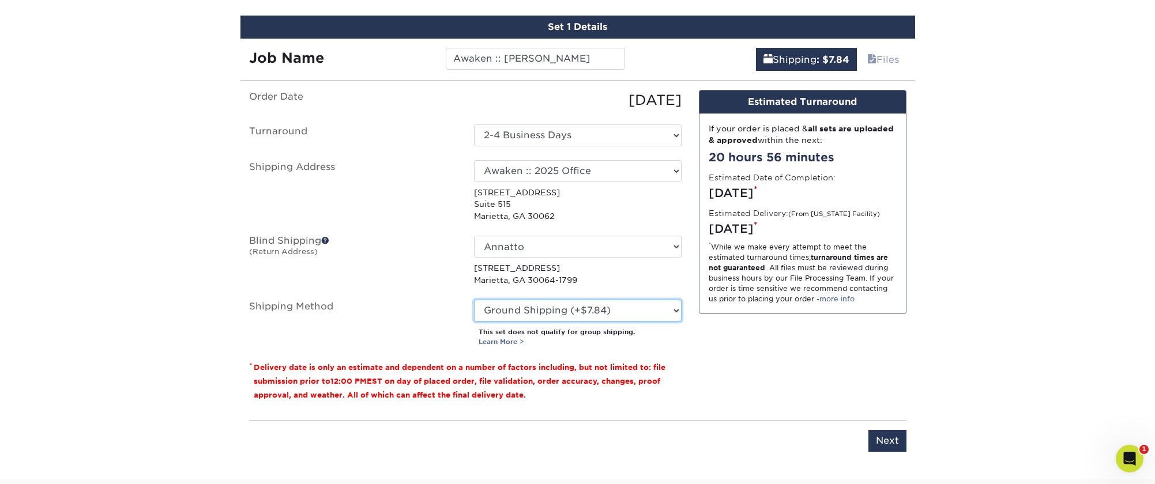
scroll to position [670, 0]
click at [895, 441] on input "Next" at bounding box center [887, 440] width 38 height 22
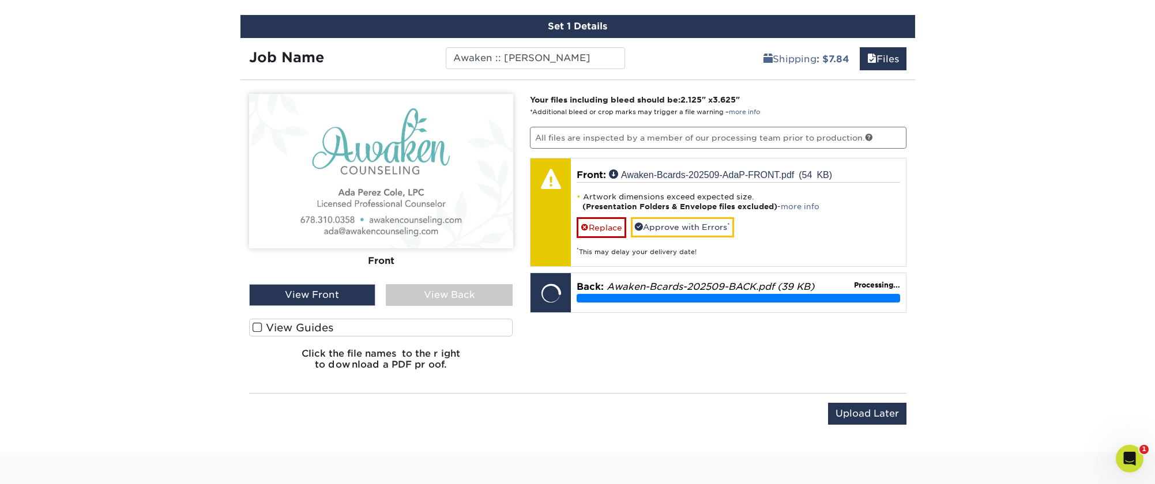
click at [454, 293] on div "View Back" at bounding box center [449, 295] width 127 height 22
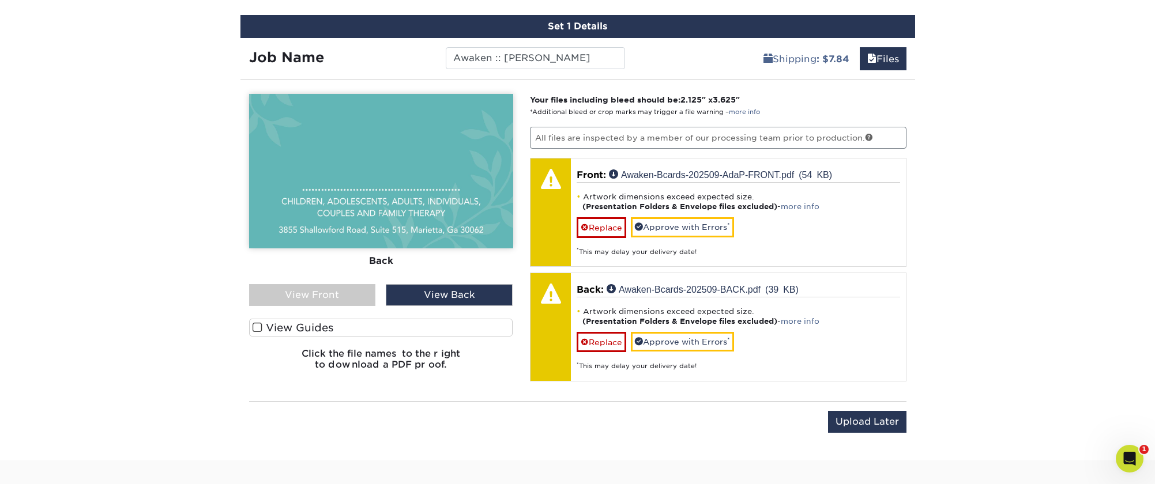
drag, startPoint x: 342, startPoint y: 293, endPoint x: 365, endPoint y: 294, distance: 23.1
click at [342, 293] on div "View Front" at bounding box center [312, 295] width 127 height 22
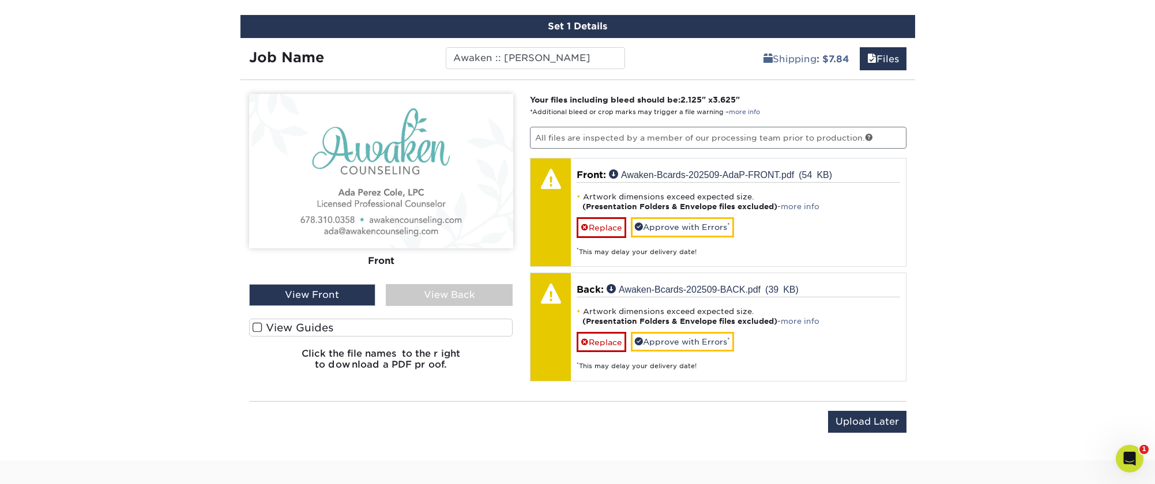
click at [428, 293] on div "View Back" at bounding box center [449, 295] width 127 height 22
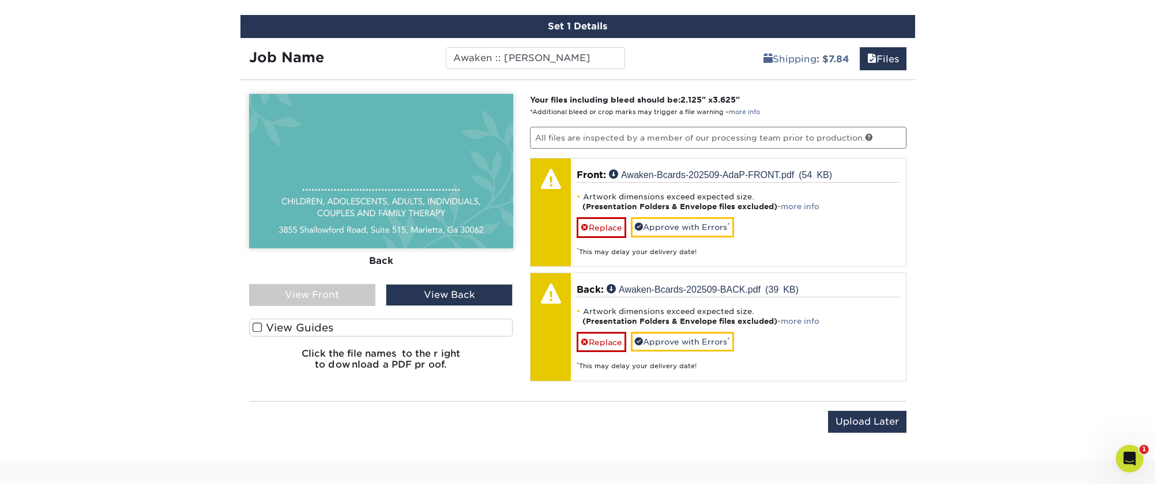
click at [343, 298] on div "View Front" at bounding box center [312, 295] width 127 height 22
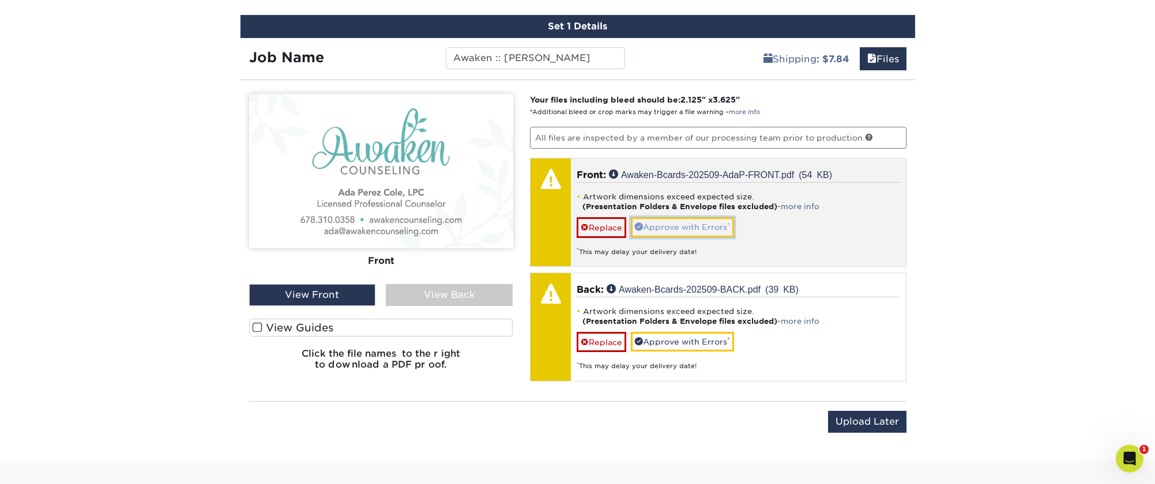
click at [685, 224] on link "Approve with Errors *" at bounding box center [682, 227] width 103 height 20
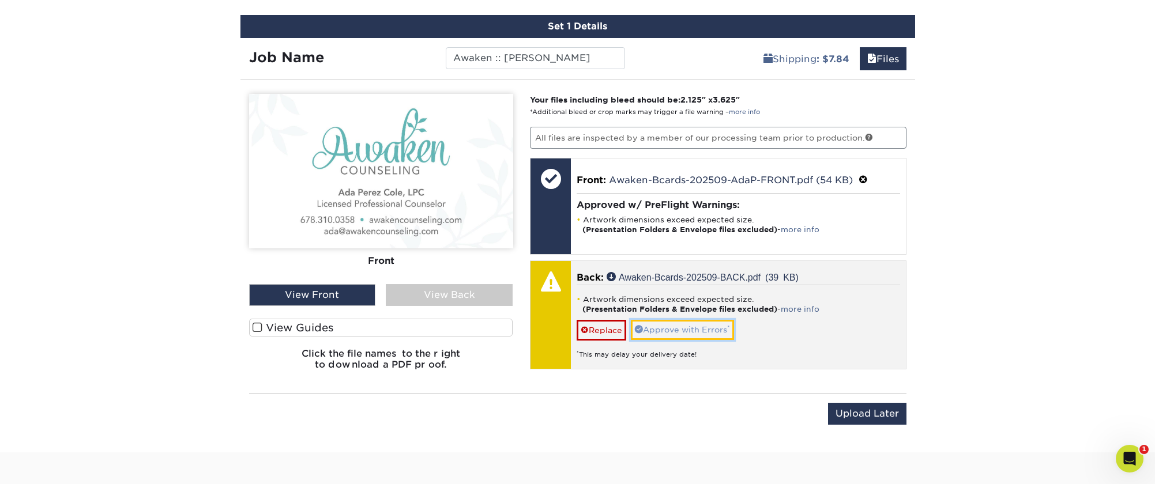
click at [690, 332] on link "Approve with Errors *" at bounding box center [682, 330] width 103 height 20
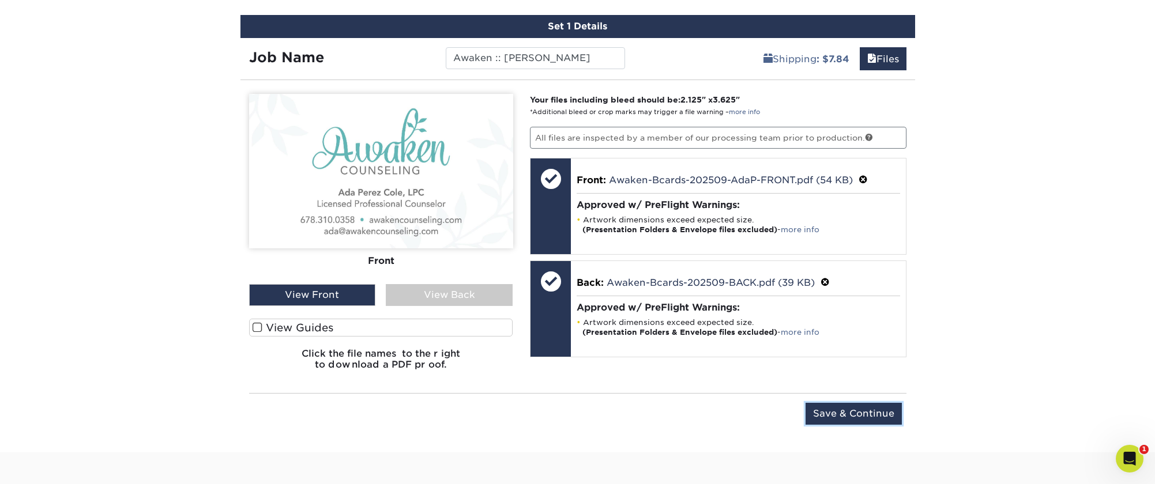
click at [867, 416] on input "Save & Continue" at bounding box center [853, 414] width 96 height 22
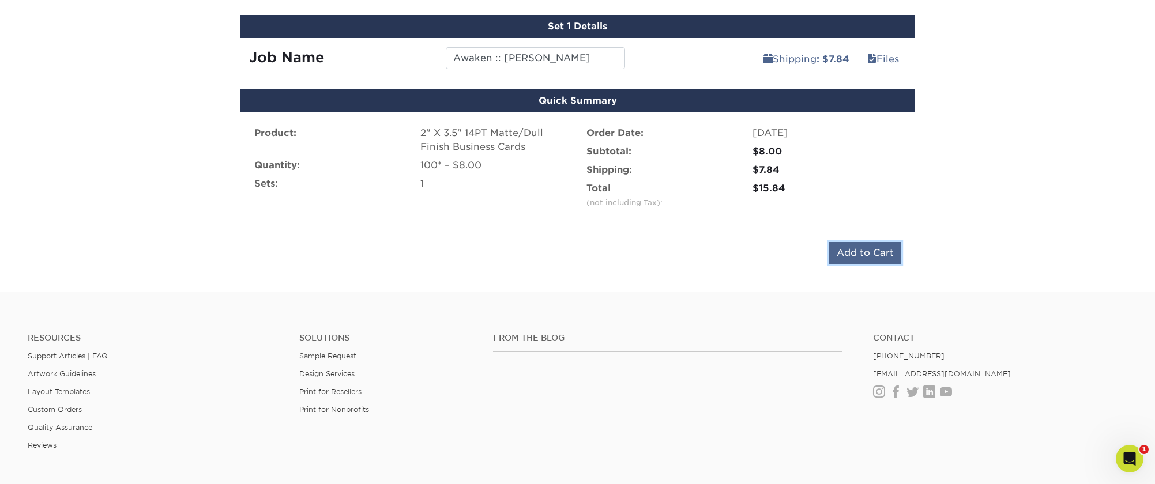
click at [878, 248] on input "Add to Cart" at bounding box center [865, 253] width 72 height 22
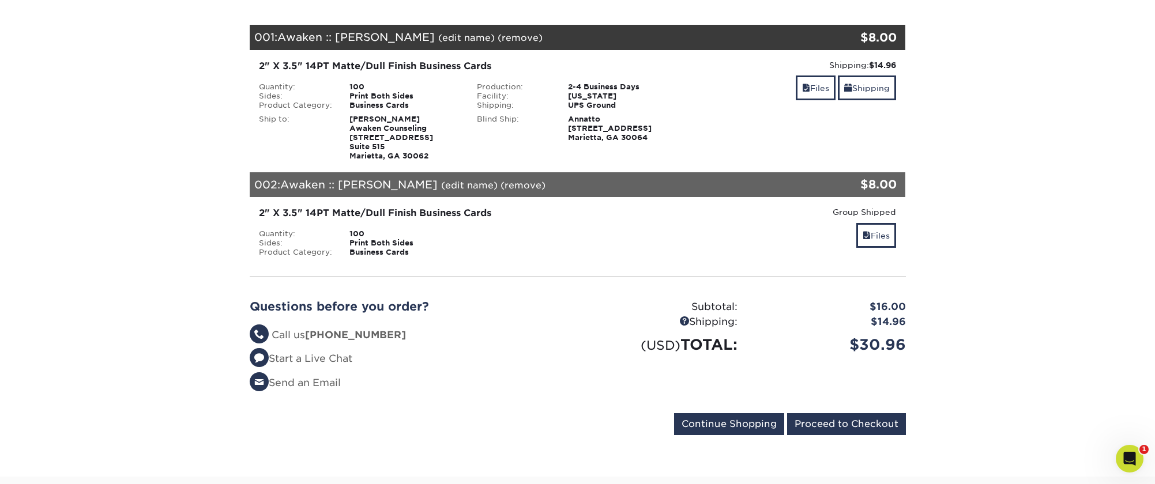
scroll to position [195, 0]
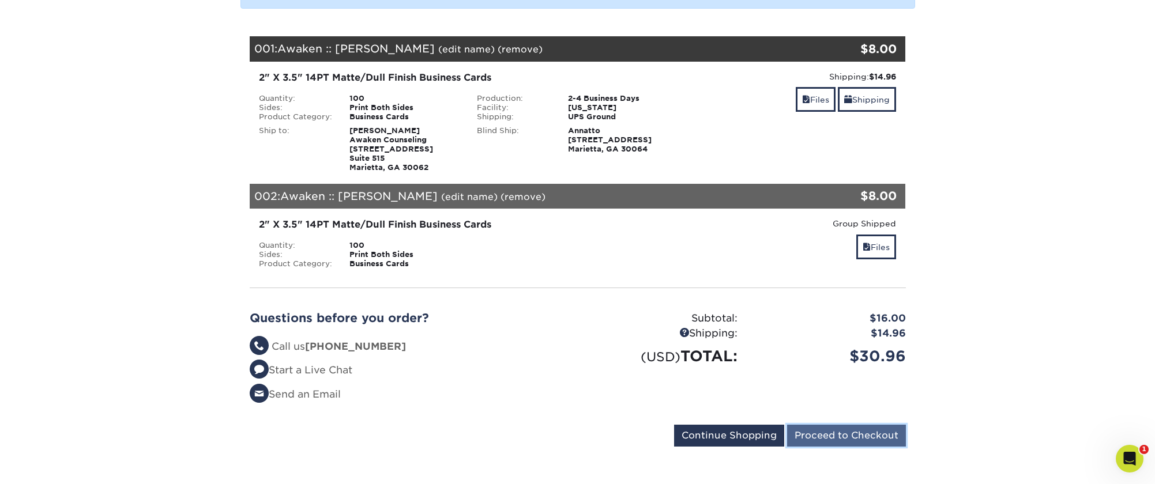
click at [887, 435] on input "Proceed to Checkout" at bounding box center [846, 436] width 119 height 22
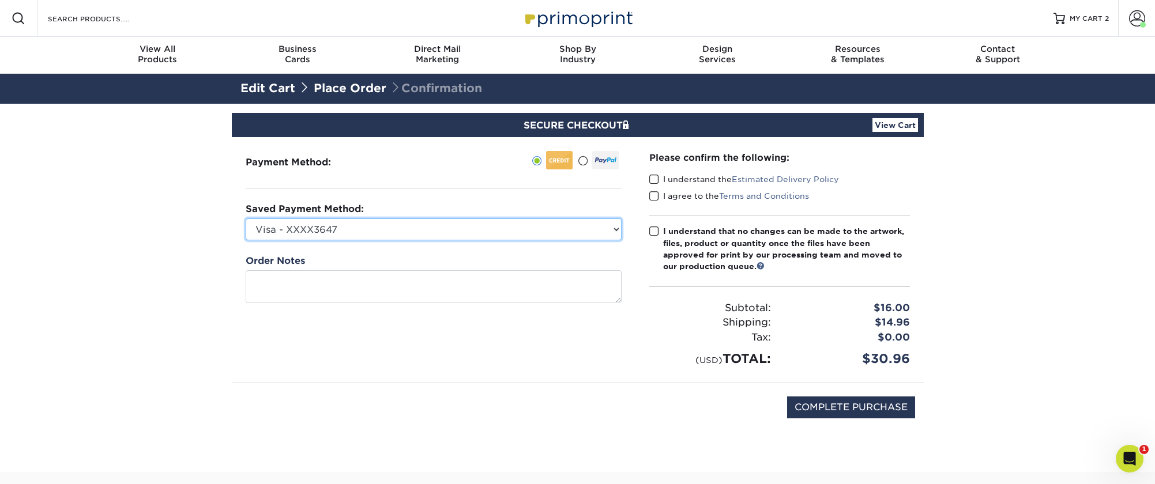
click at [494, 227] on select "Visa - XXXX3647 Visa - XXXX9168 Visa - XXXX6778 New Credit Card" at bounding box center [434, 229] width 376 height 22
select select "71030"
click at [246, 218] on select "Visa - XXXX3647 Visa - XXXX9168 Visa - XXXX6778 New Credit Card" at bounding box center [434, 229] width 376 height 22
drag, startPoint x: 651, startPoint y: 178, endPoint x: 654, endPoint y: 190, distance: 13.0
click at [651, 178] on span at bounding box center [654, 179] width 10 height 11
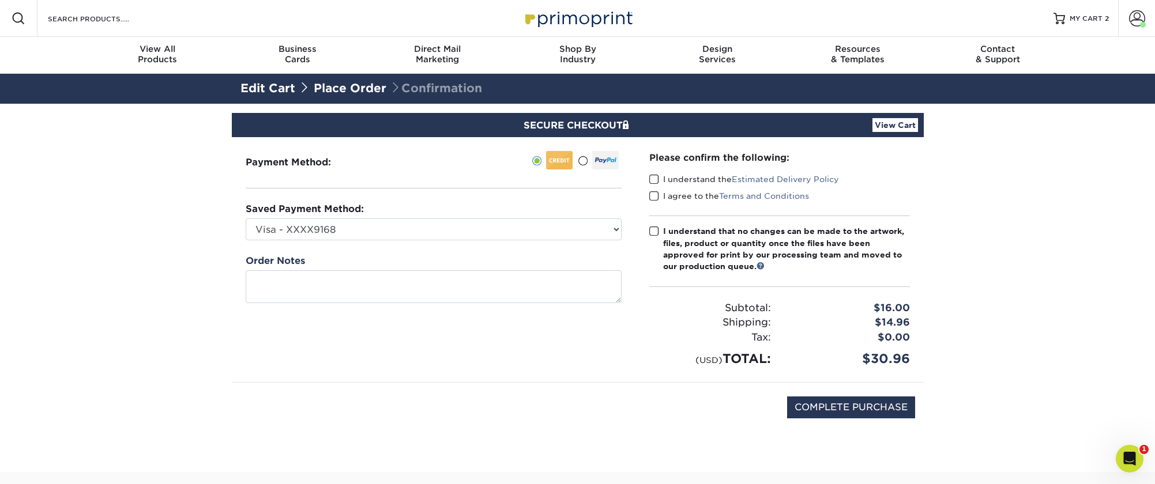
click at [0, 0] on input "I understand the Estimated Delivery Policy" at bounding box center [0, 0] width 0 height 0
drag, startPoint x: 654, startPoint y: 197, endPoint x: 652, endPoint y: 220, distance: 23.1
click at [654, 197] on span at bounding box center [654, 196] width 10 height 11
click at [0, 0] on input "I agree to the Terms and Conditions" at bounding box center [0, 0] width 0 height 0
click at [655, 233] on span at bounding box center [654, 231] width 10 height 11
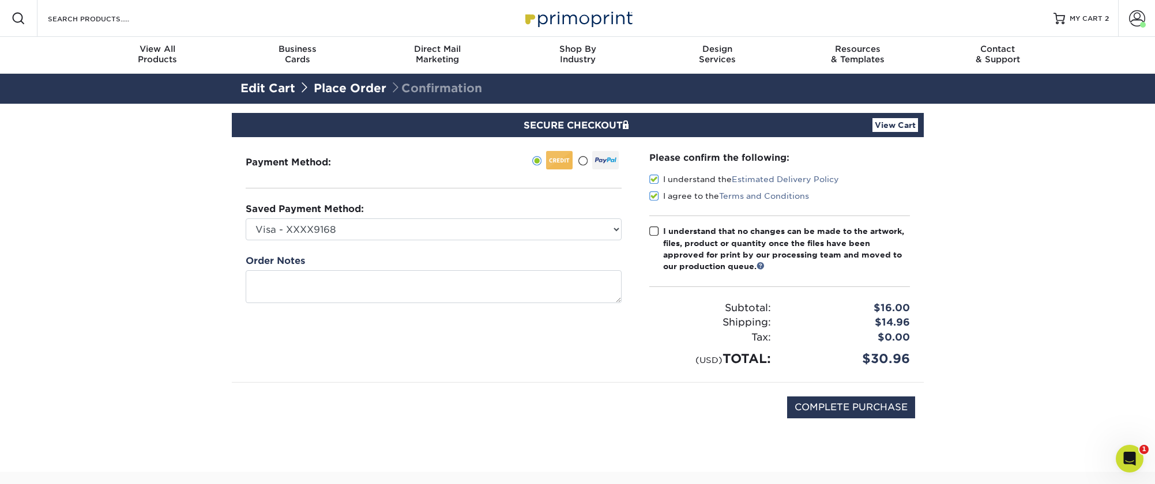
click at [0, 0] on input "I understand that no changes can be made to the artwork, files, product or quan…" at bounding box center [0, 0] width 0 height 0
click at [852, 413] on input "COMPLETE PURCHASE" at bounding box center [851, 408] width 128 height 22
type input "PROCESSING, PLEASE WAIT..."
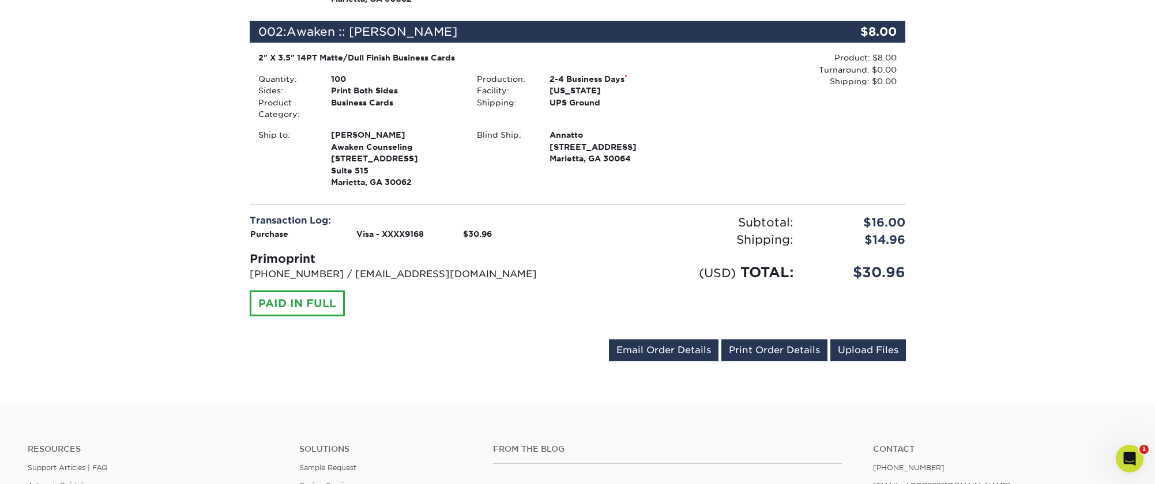
scroll to position [499, 0]
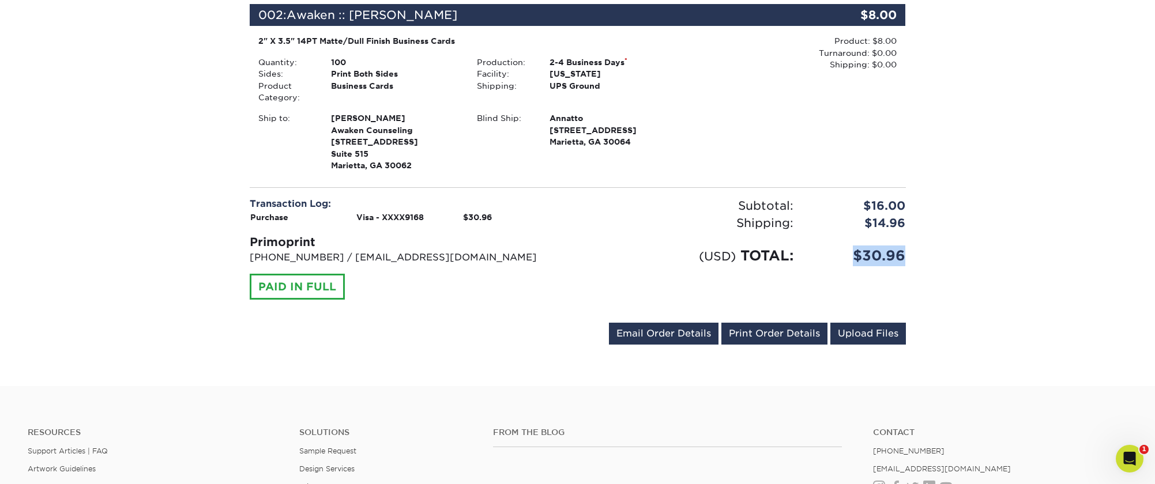
drag, startPoint x: 911, startPoint y: 255, endPoint x: 843, endPoint y: 258, distance: 67.5
click at [846, 256] on div "$30.96" at bounding box center [858, 256] width 112 height 21
copy div "$30.96"
